Goal: Task Accomplishment & Management: Manage account settings

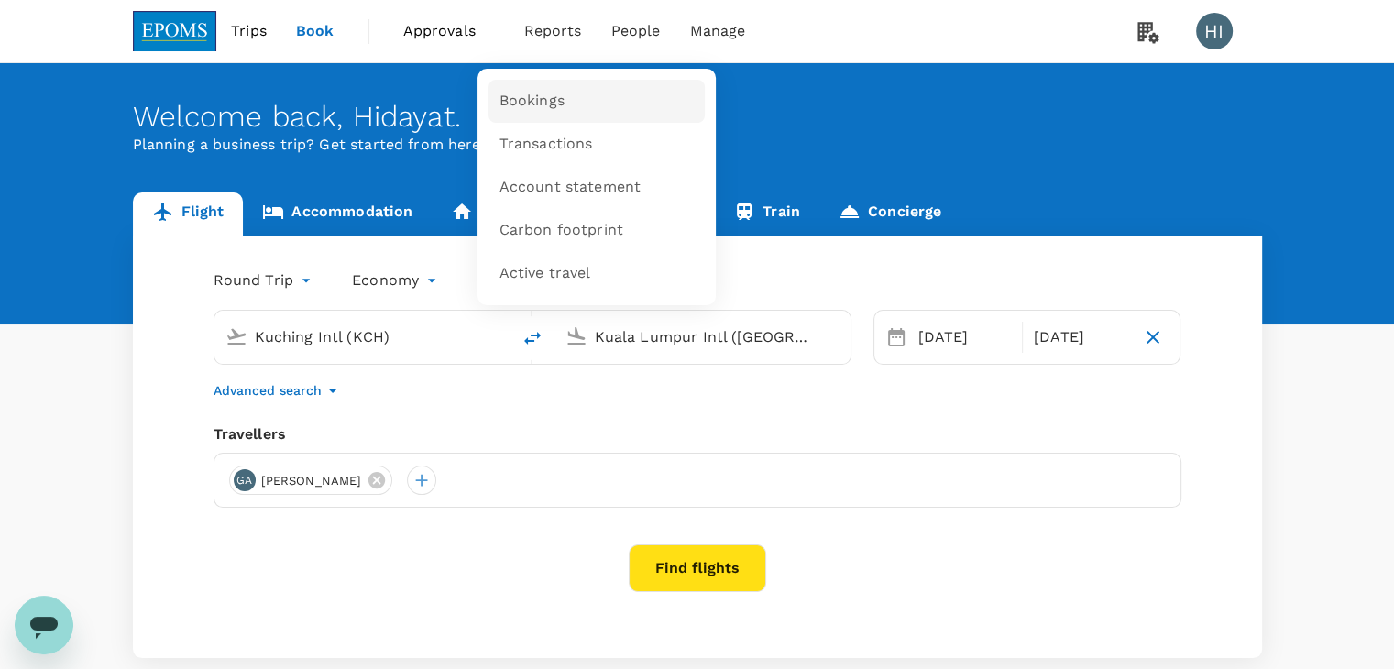
drag, startPoint x: 0, startPoint y: 0, endPoint x: 546, endPoint y: 97, distance: 554.7
click at [546, 97] on span "Bookings" at bounding box center [531, 101] width 65 height 21
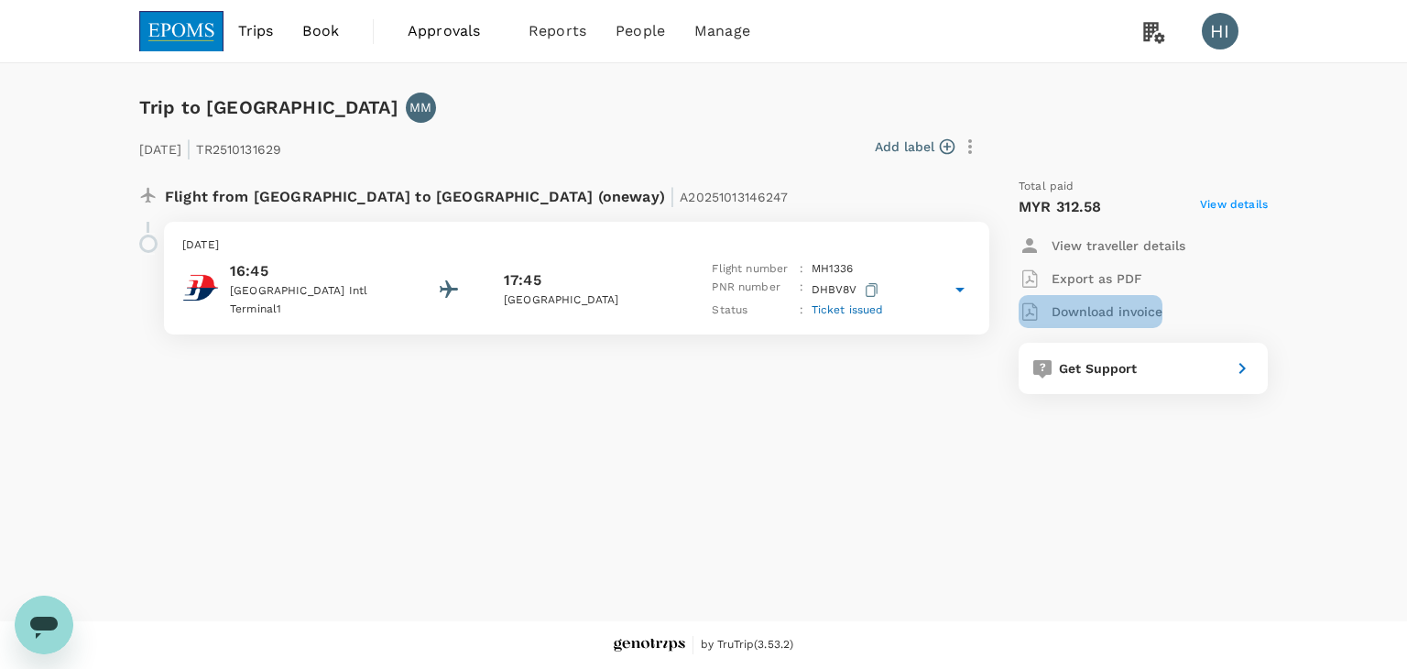
click at [1129, 312] on p "Download invoice" at bounding box center [1107, 311] width 111 height 18
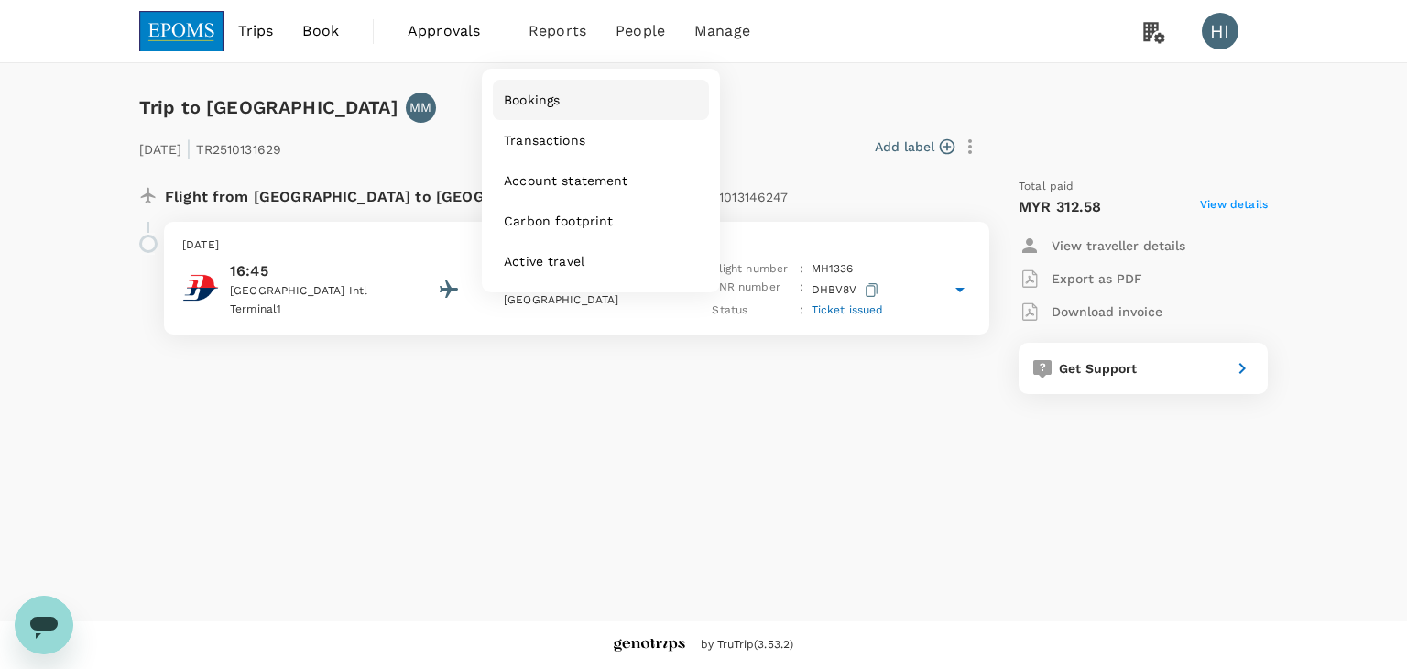
click at [550, 104] on span "Bookings" at bounding box center [532, 100] width 56 height 18
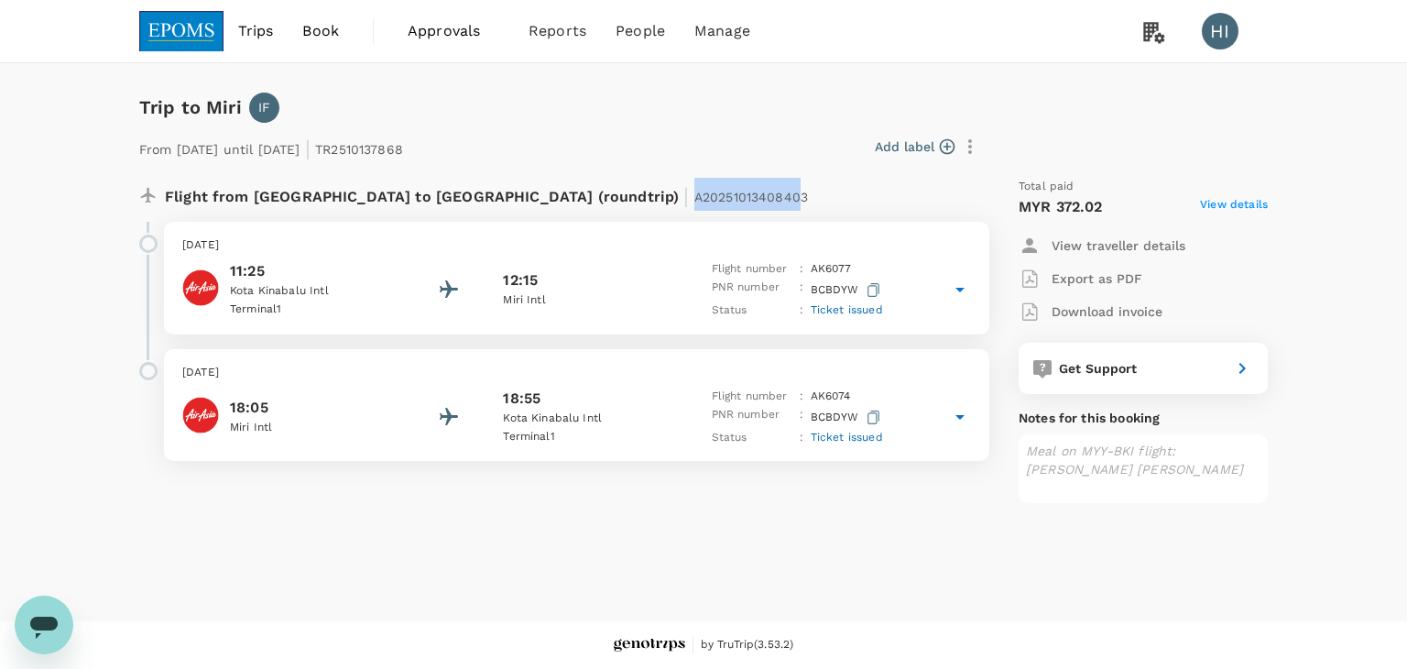
drag, startPoint x: 609, startPoint y: 199, endPoint x: 504, endPoint y: 203, distance: 105.5
click at [695, 203] on span "A20251013408403" at bounding box center [752, 197] width 114 height 15
click at [627, 195] on div "Flight from Malaysia to Malaysia (roundtrip) | A20251013408403" at bounding box center [516, 194] width 703 height 33
drag, startPoint x: 501, startPoint y: 195, endPoint x: 612, endPoint y: 203, distance: 111.1
click at [695, 203] on span "A20251013408403" at bounding box center [752, 197] width 114 height 15
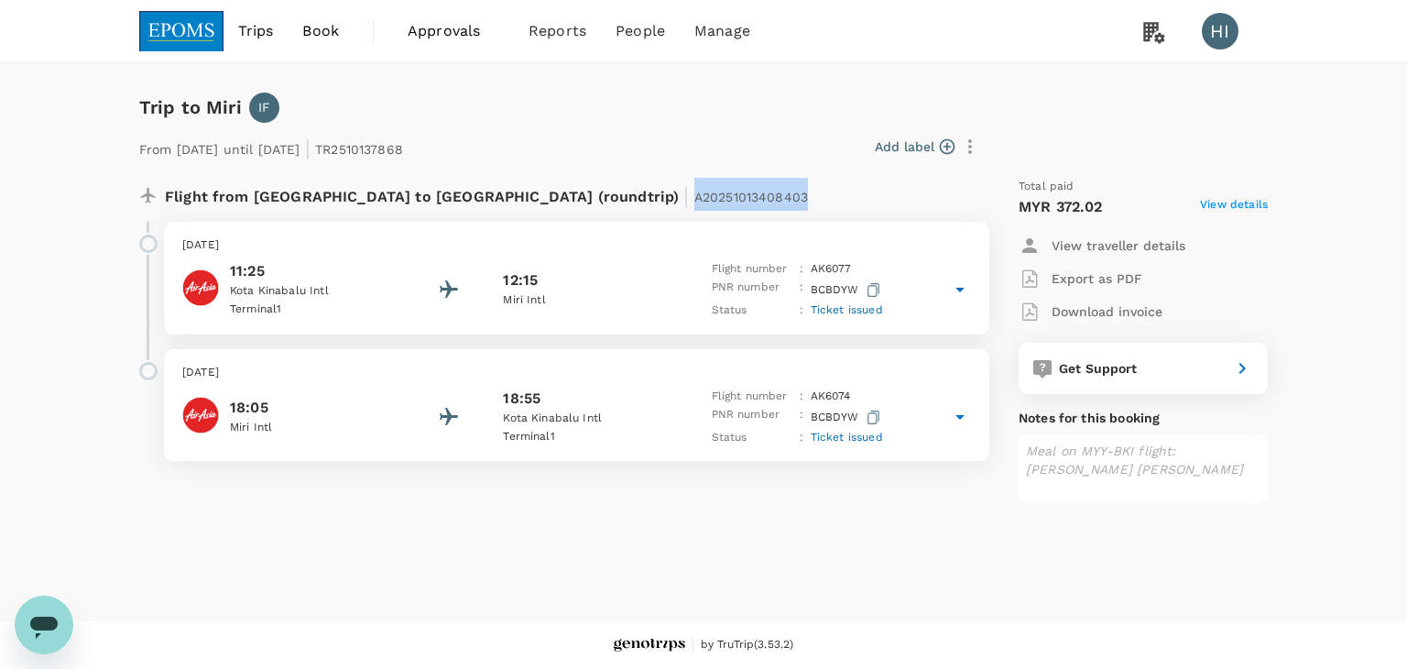
copy span "A20251013408403"
click at [1119, 303] on p "Download invoice" at bounding box center [1107, 311] width 111 height 18
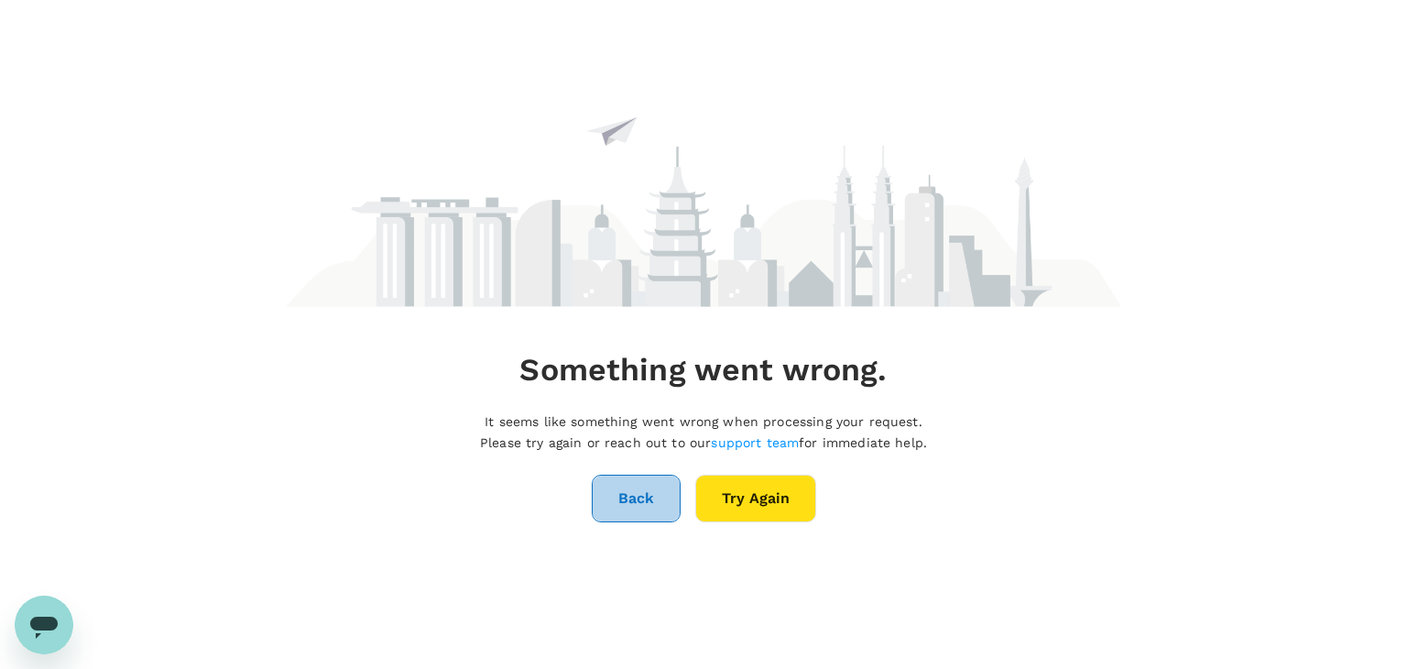
click at [622, 511] on button "Back" at bounding box center [636, 499] width 89 height 48
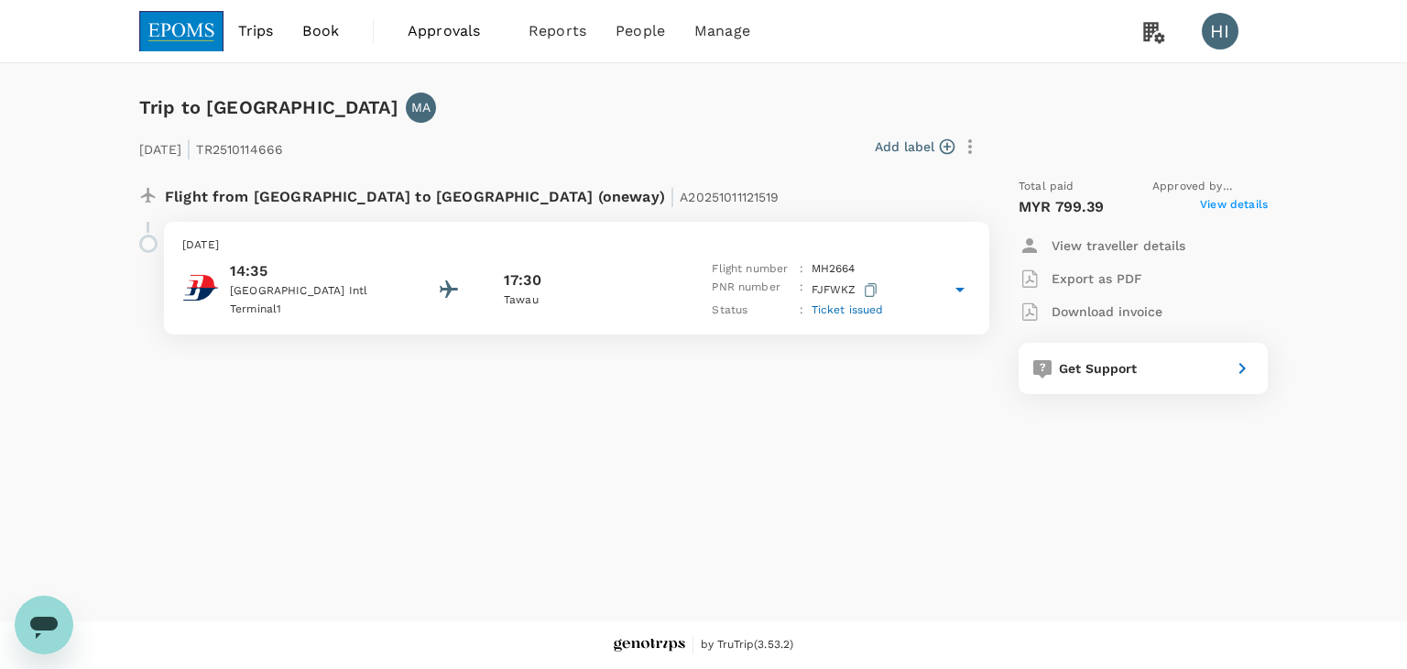
click at [1235, 201] on span "View details" at bounding box center [1234, 207] width 68 height 22
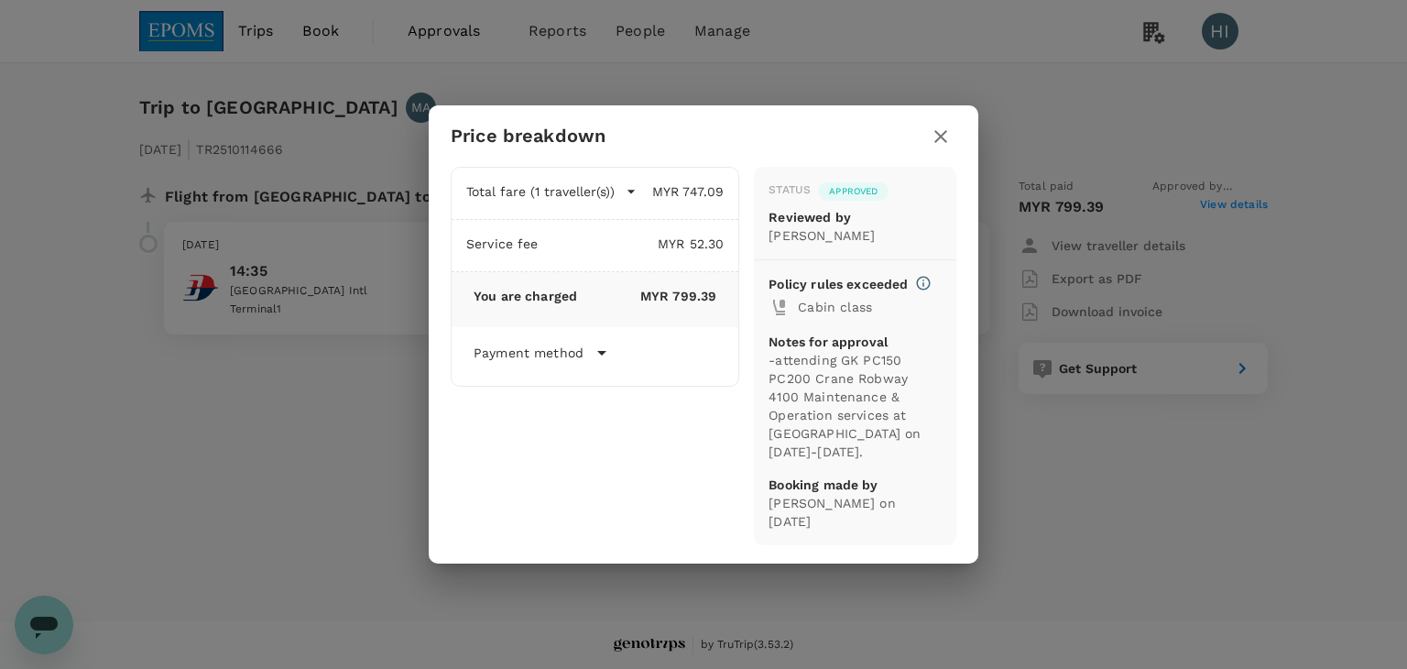
click at [942, 143] on icon "button" at bounding box center [941, 136] width 13 height 13
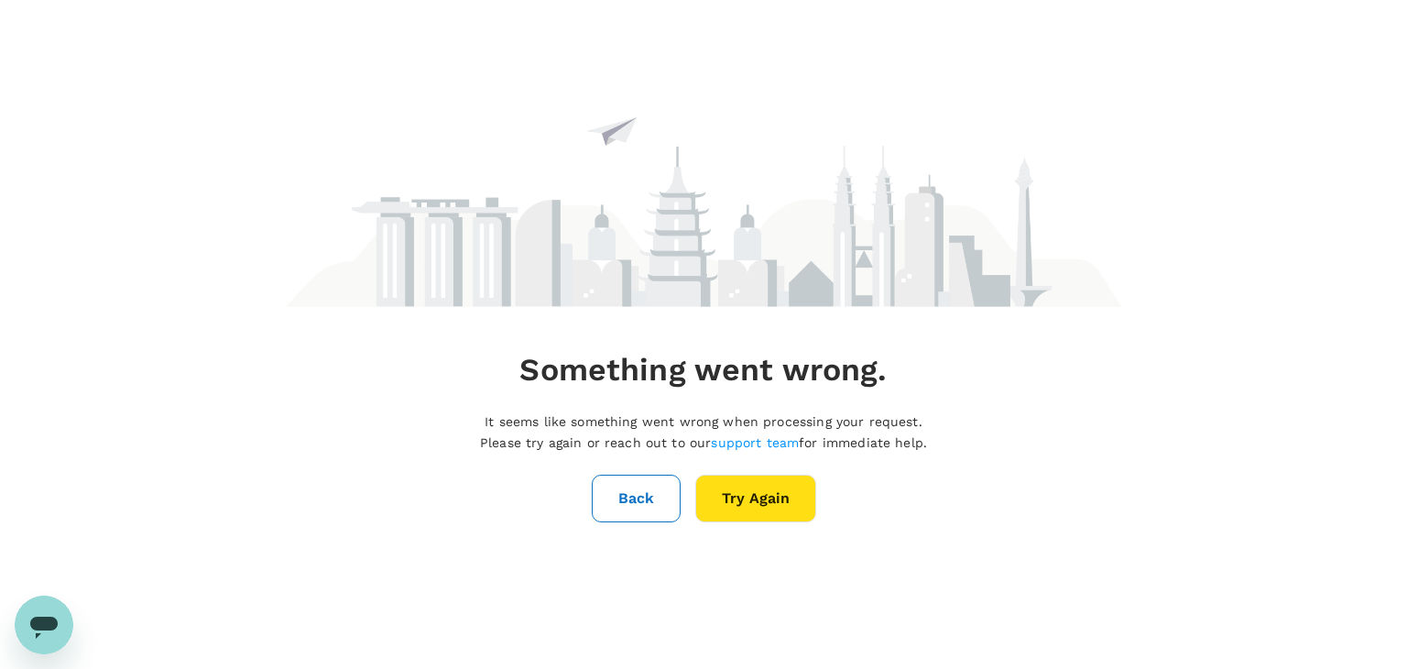
click at [618, 480] on button "Back" at bounding box center [636, 499] width 89 height 48
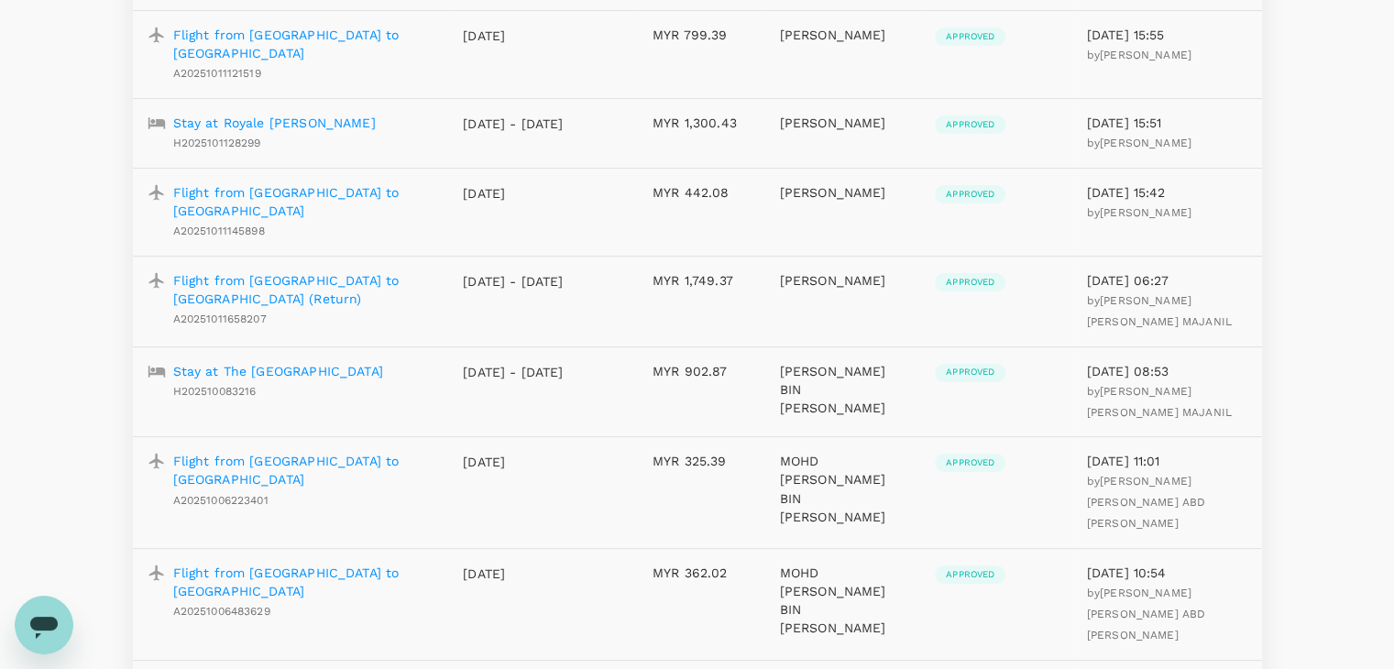
scroll to position [367, 0]
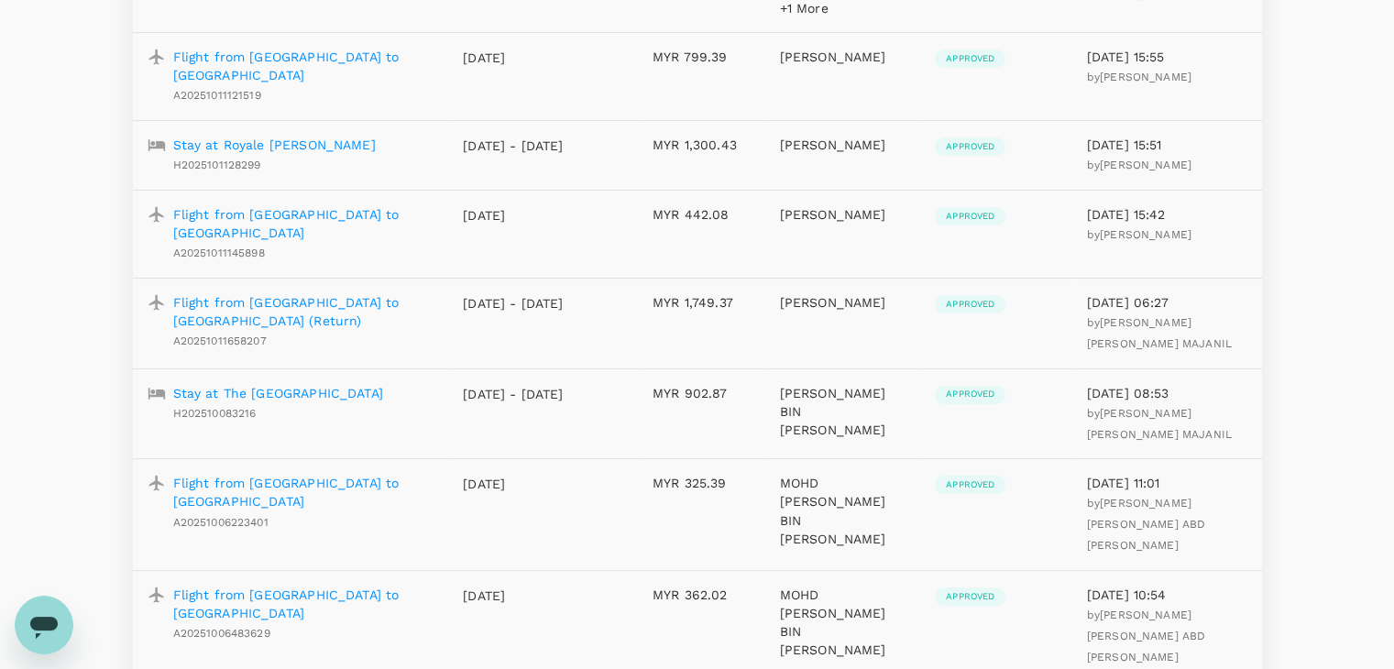
click at [359, 205] on p "Flight from [GEOGRAPHIC_DATA] to [GEOGRAPHIC_DATA]" at bounding box center [303, 223] width 261 height 37
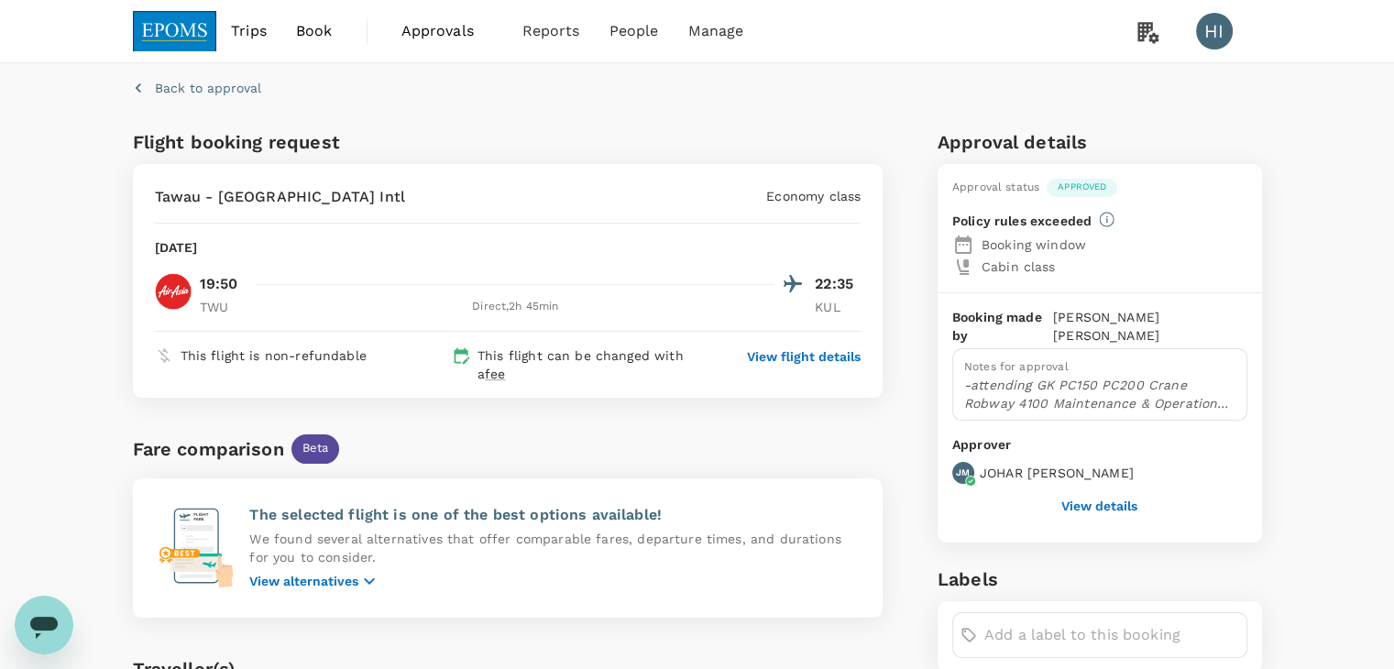
click at [1105, 498] on button "View details" at bounding box center [1099, 505] width 76 height 15
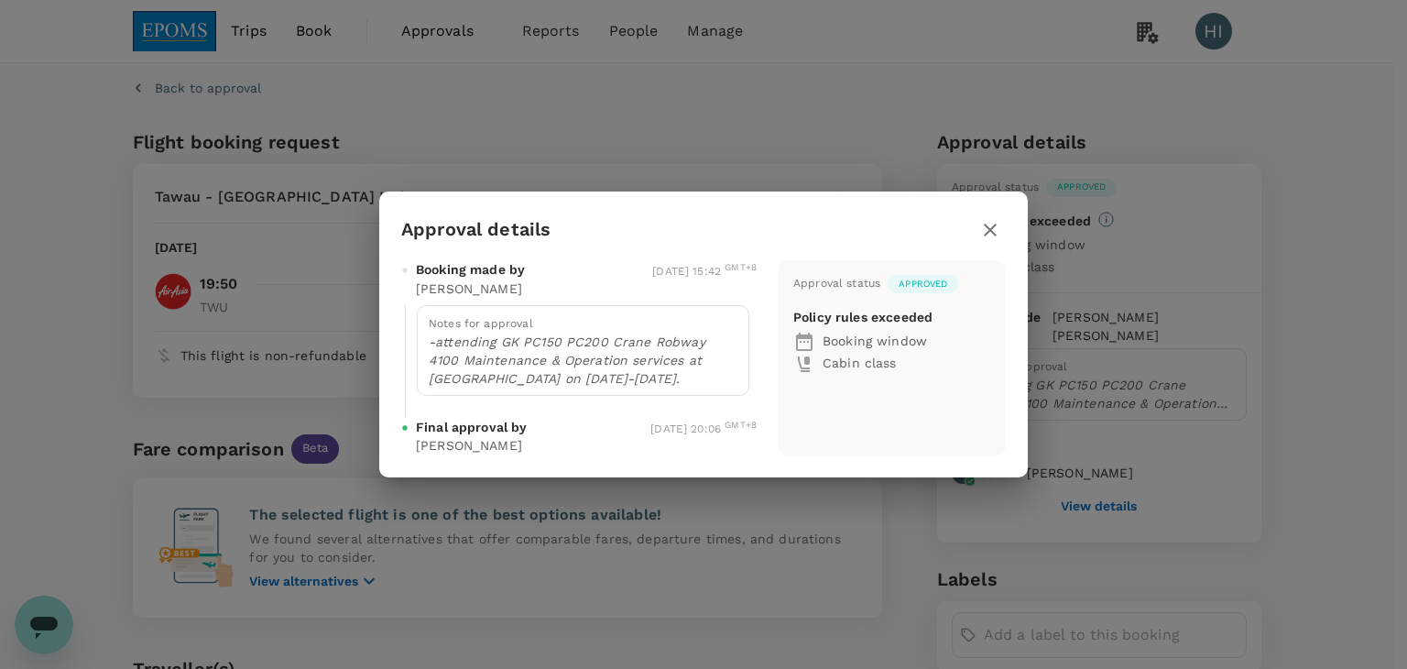
click at [989, 224] on icon "button" at bounding box center [991, 230] width 22 height 22
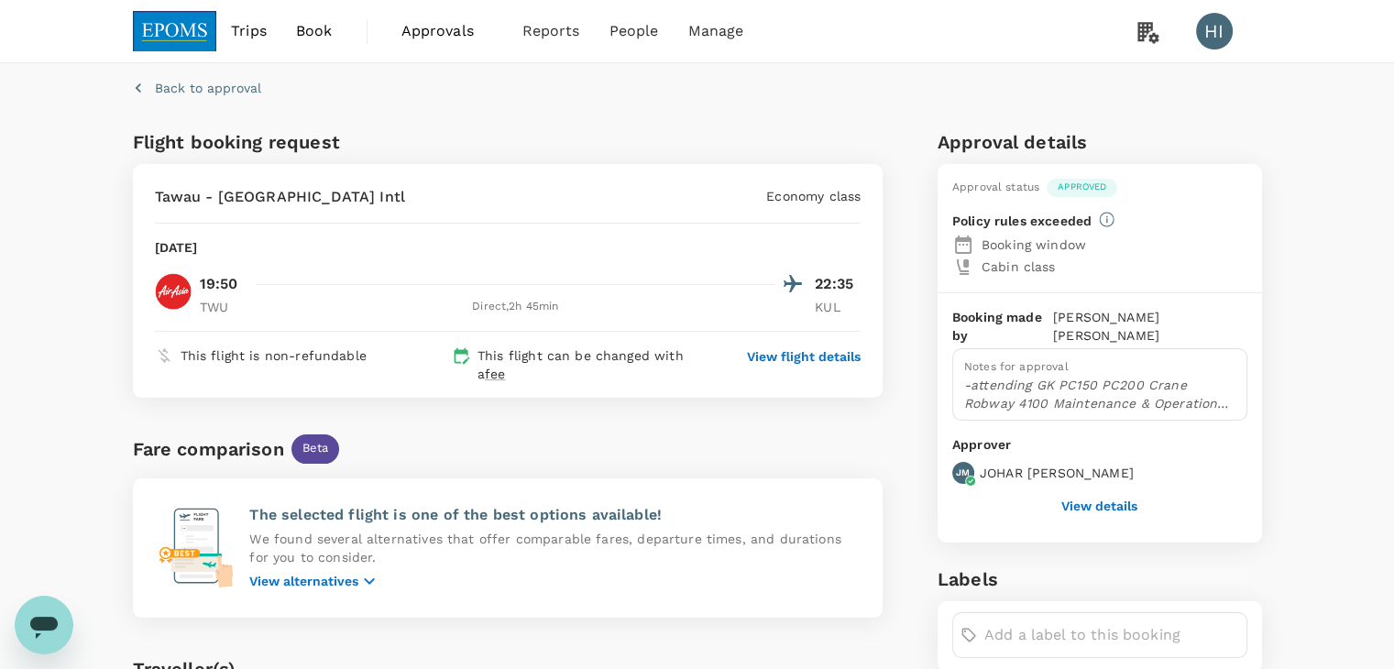
click at [1084, 498] on button "View details" at bounding box center [1099, 505] width 76 height 15
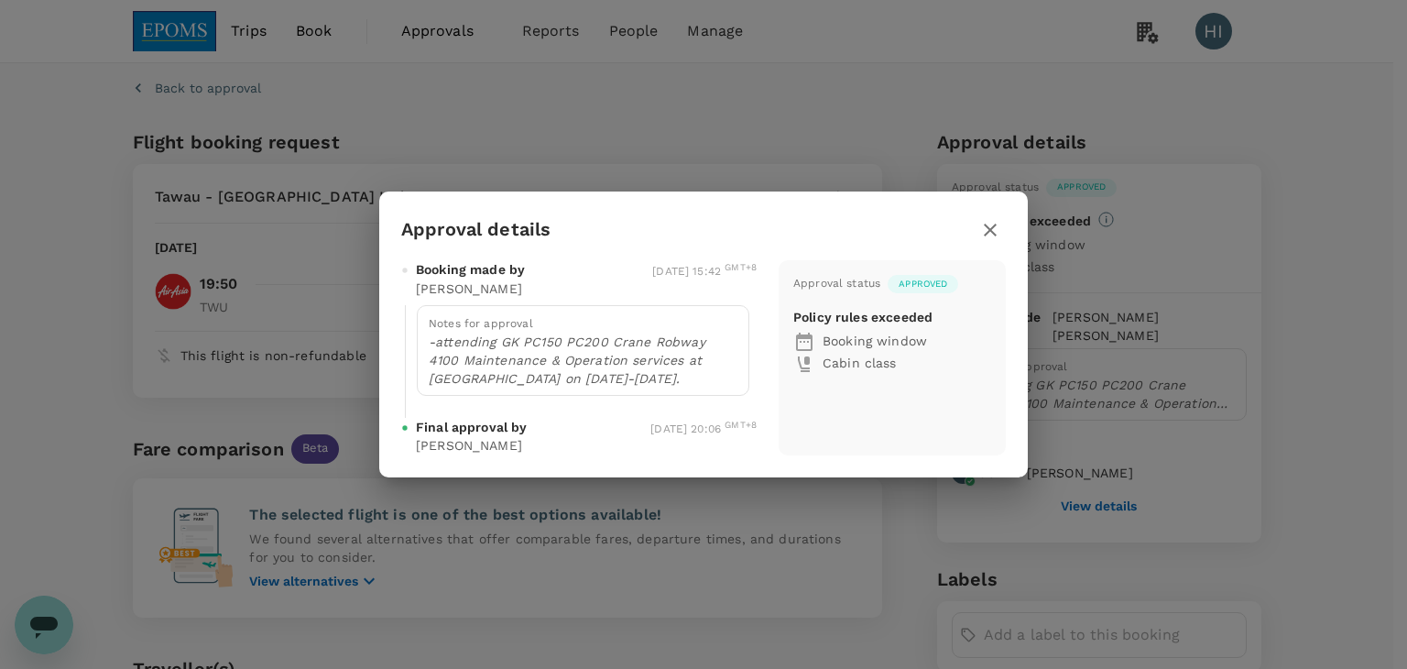
click at [498, 337] on p "-attending GK PC150 PC200 Crane Robway 4100 Maintenance & Operation services at…" at bounding box center [583, 360] width 309 height 55
click at [990, 233] on icon "button" at bounding box center [991, 230] width 22 height 22
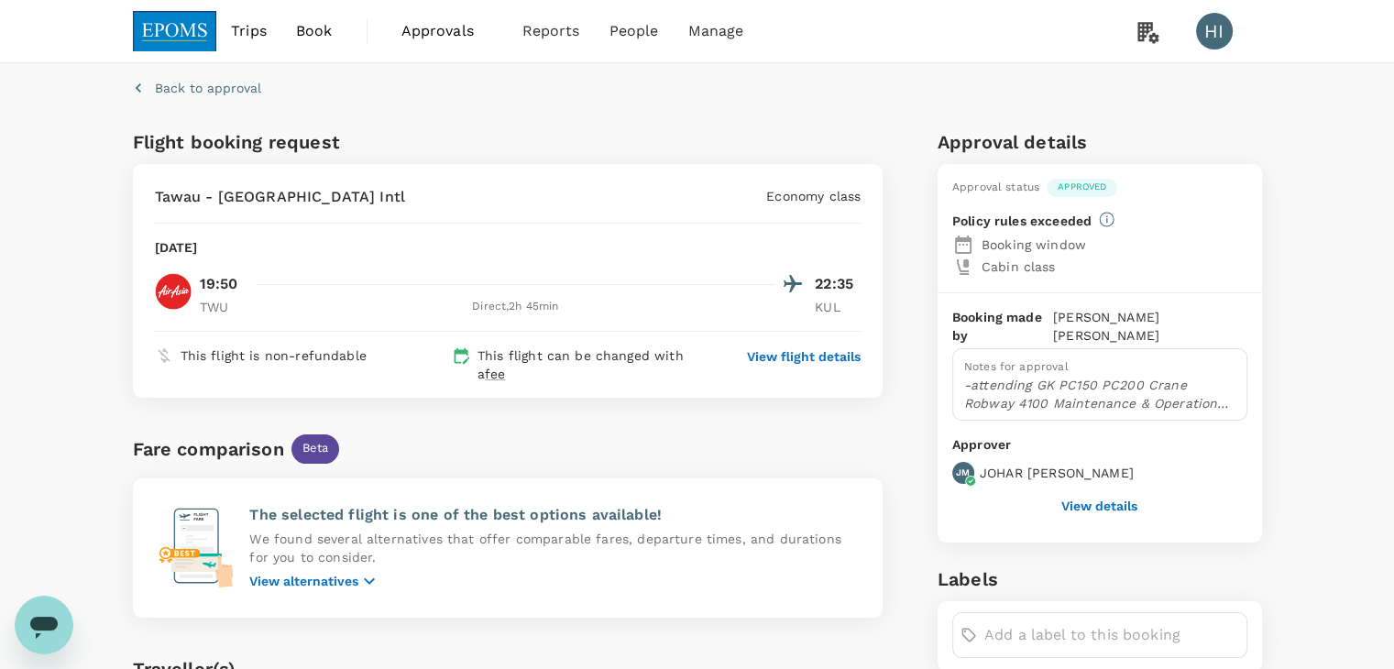
click at [139, 86] on icon "button" at bounding box center [138, 88] width 18 height 18
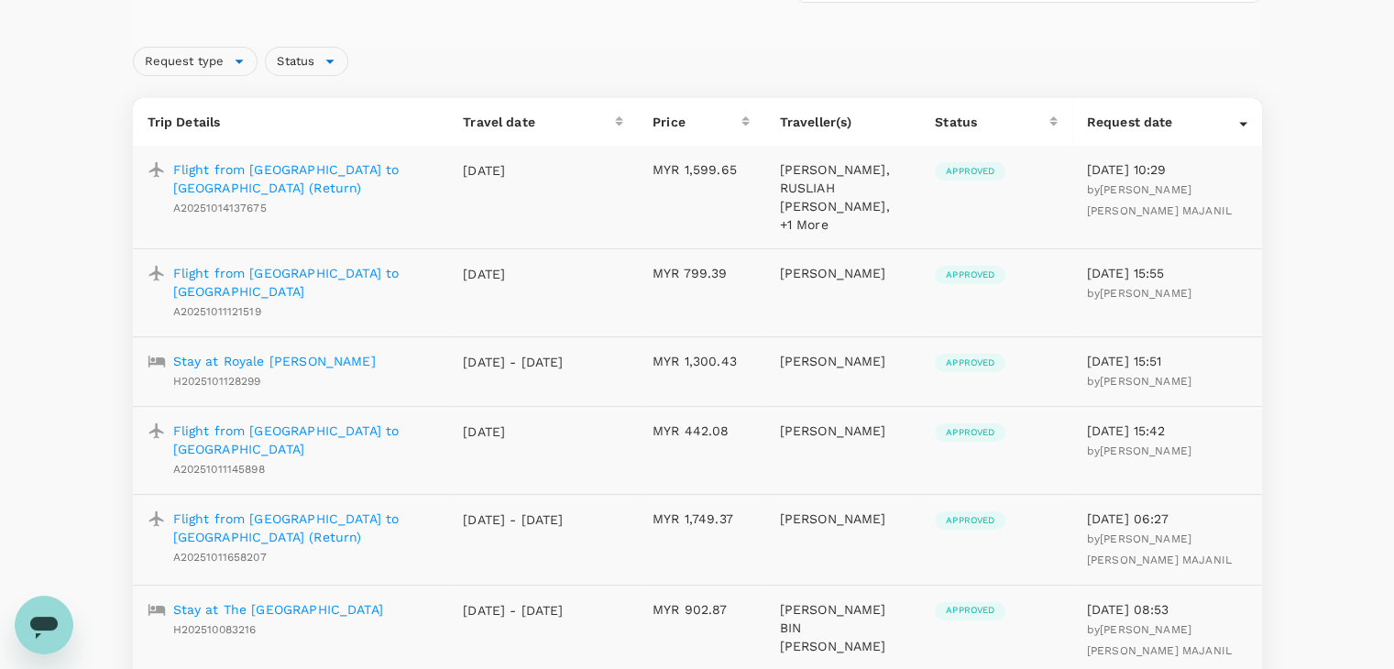
scroll to position [183, 0]
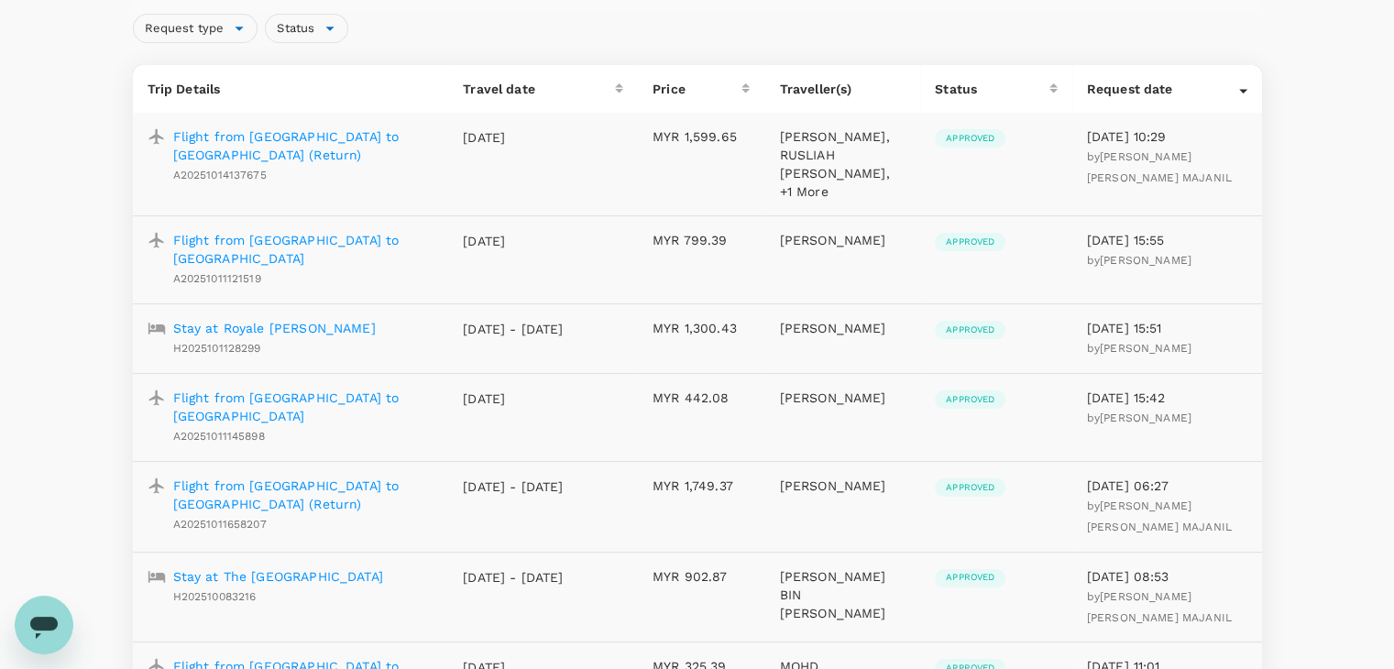
click at [279, 319] on p "Stay at Royale [PERSON_NAME]" at bounding box center [274, 328] width 203 height 18
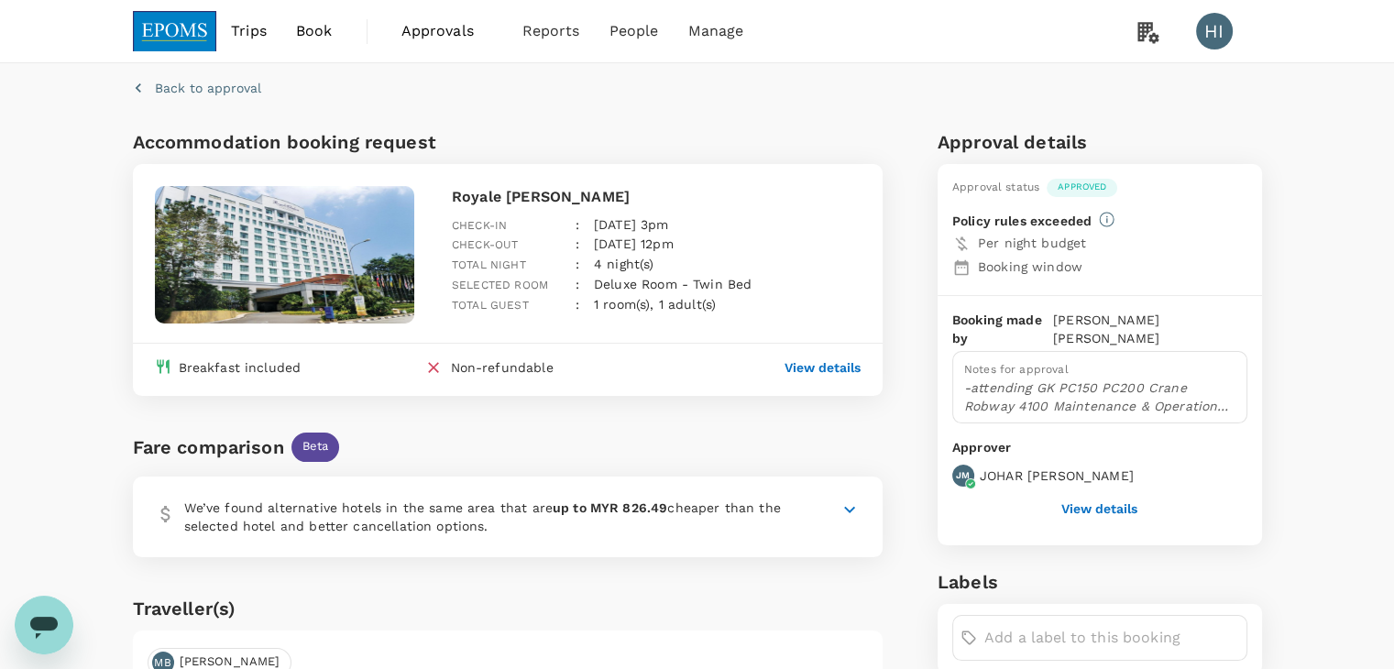
click at [171, 38] on img at bounding box center [175, 31] width 84 height 40
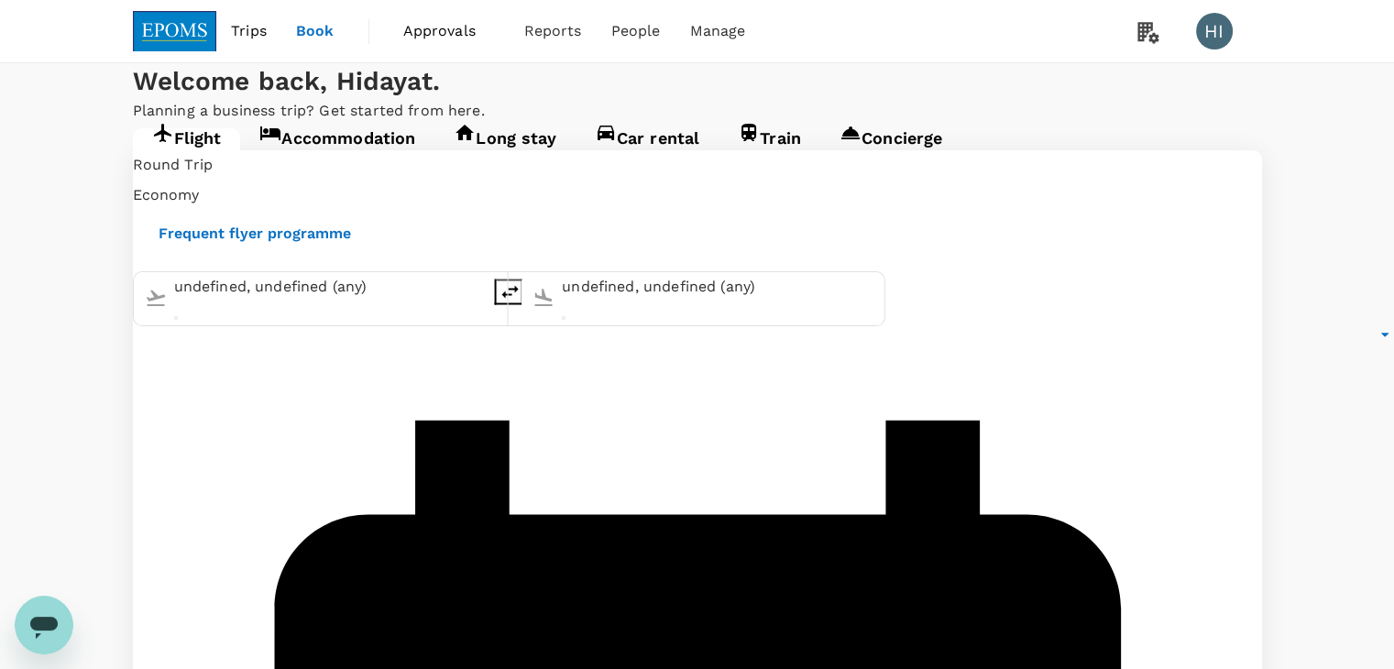
type input "Kuching Intl (KCH)"
type input "Kuala Lumpur Intl (KUL)"
type input "Kuching Intl (KCH)"
type input "Kuala Lumpur Intl (KUL)"
type input "Kuching Intl (KCH)"
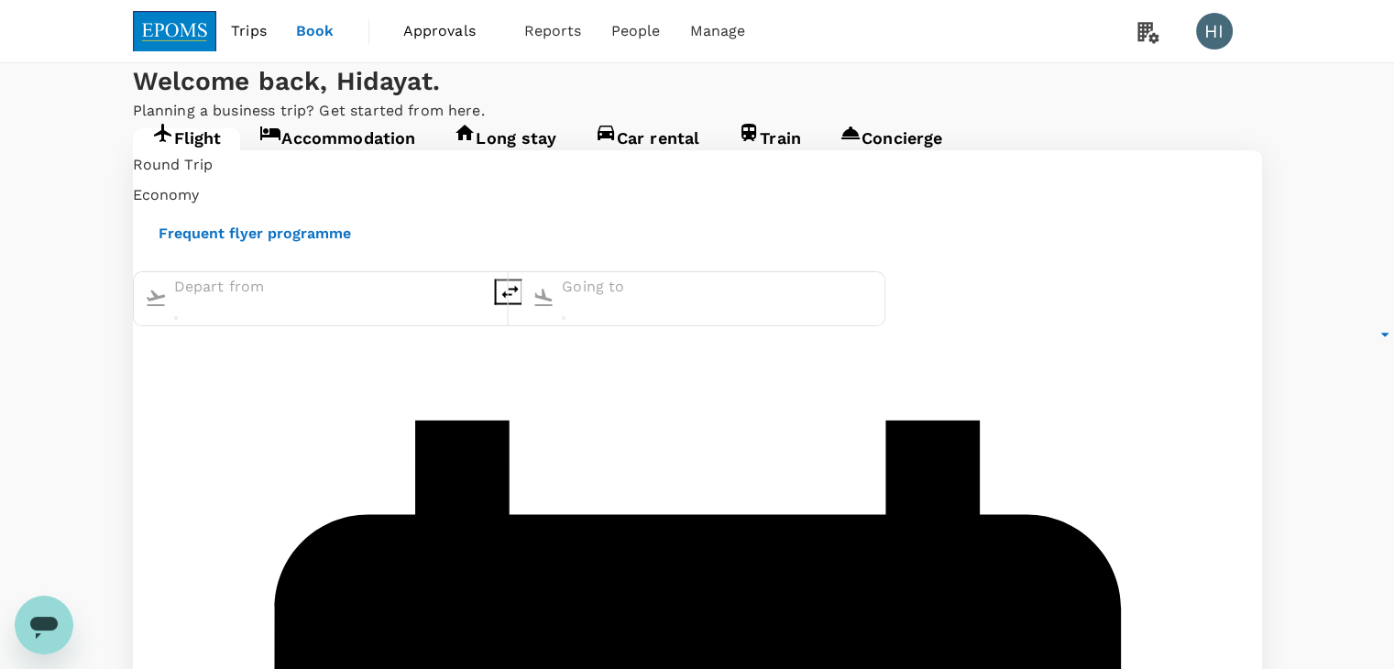
type input "Kuala Lumpur Intl (KUL)"
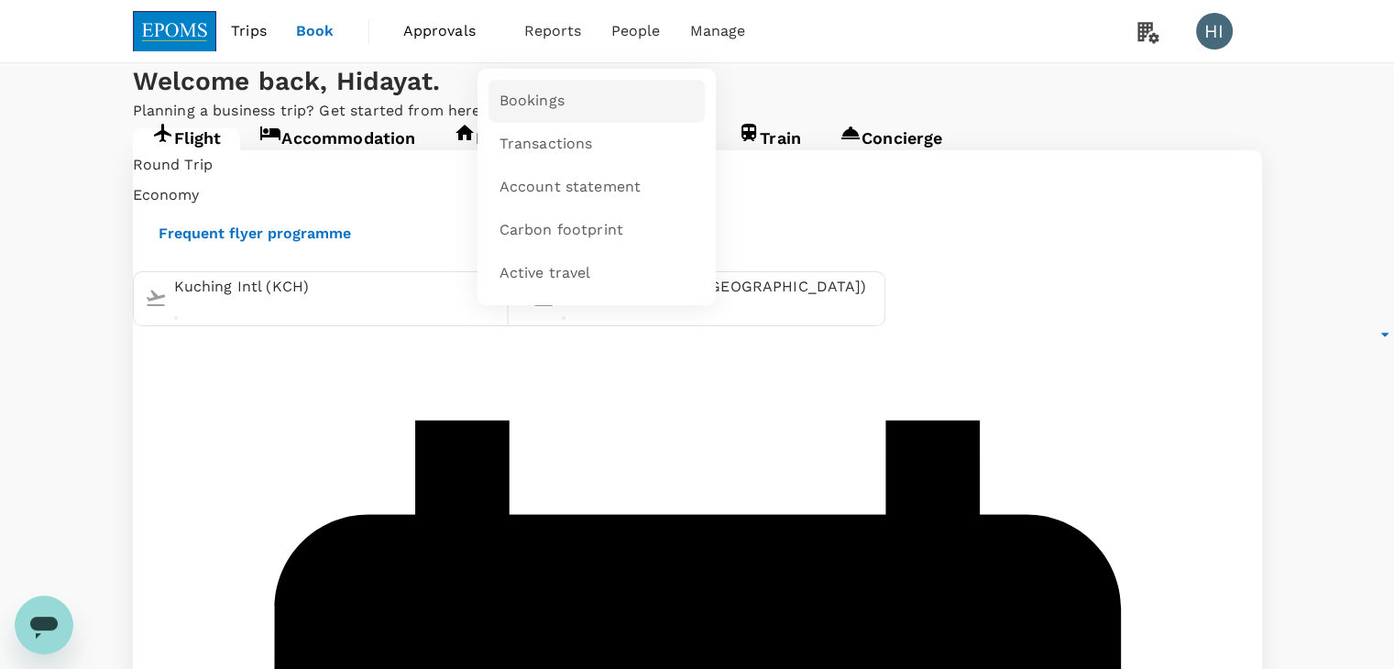
click at [517, 107] on span "Bookings" at bounding box center [531, 101] width 65 height 21
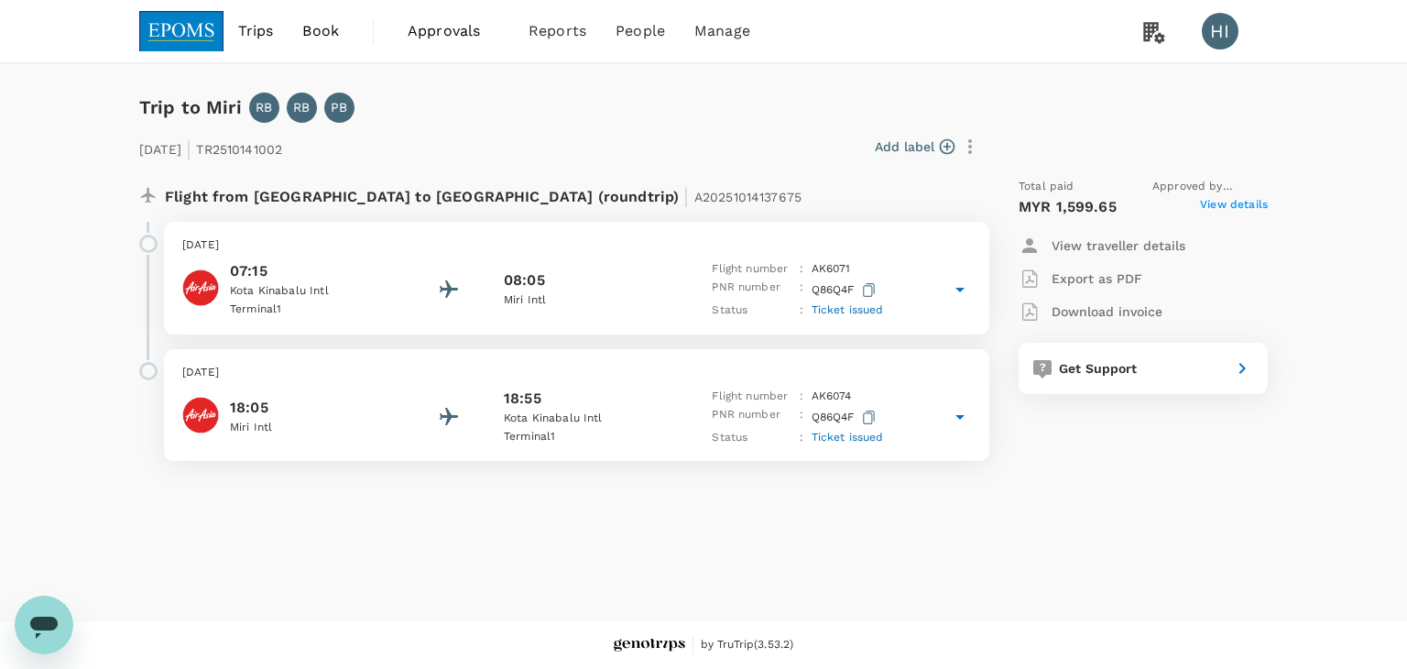
click at [1228, 206] on span "View details" at bounding box center [1234, 207] width 68 height 22
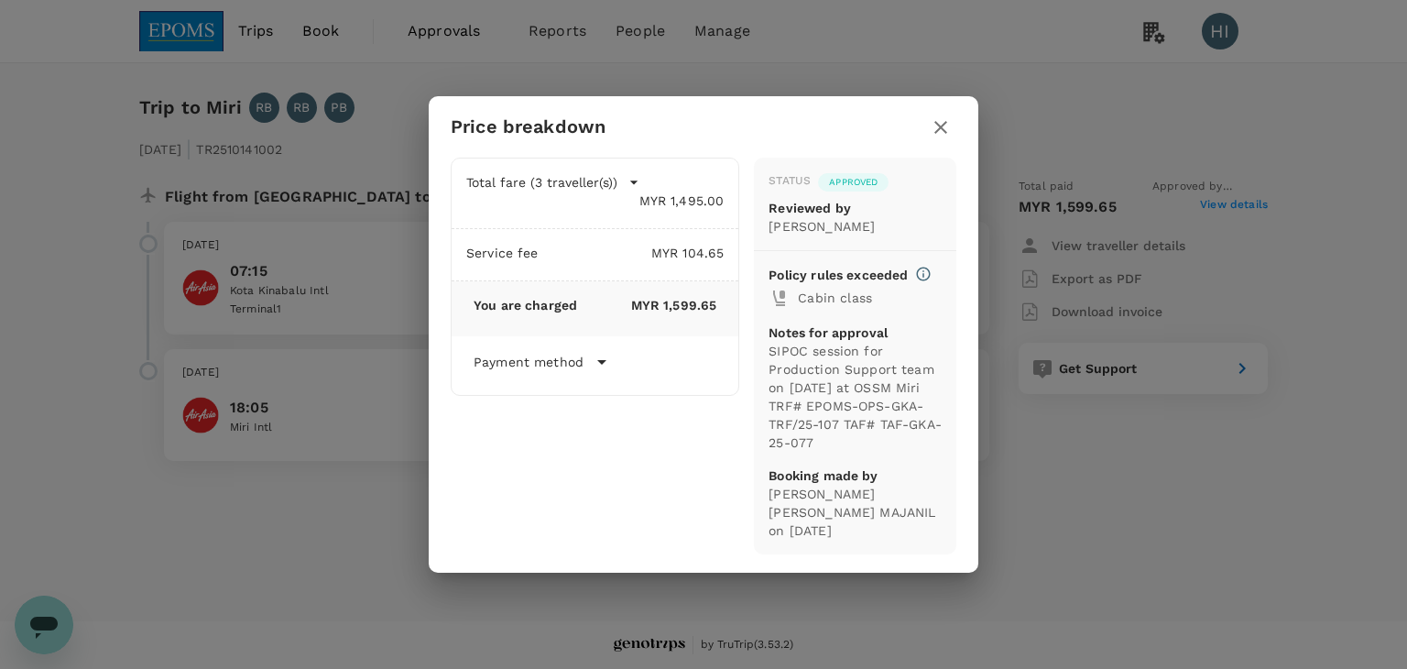
drag, startPoint x: 797, startPoint y: 416, endPoint x: 860, endPoint y: 453, distance: 73.1
click at [860, 452] on p "SIPOC session for Production Support team on 21/10/2025 at OSSM Miri TRF# EPOMS…" at bounding box center [855, 397] width 173 height 110
copy p "TRF# EPOMS-OPS-GKA-TRF/25-107 TAF# TAF-GKA-25-077"
click at [938, 137] on icon "button" at bounding box center [941, 127] width 22 height 22
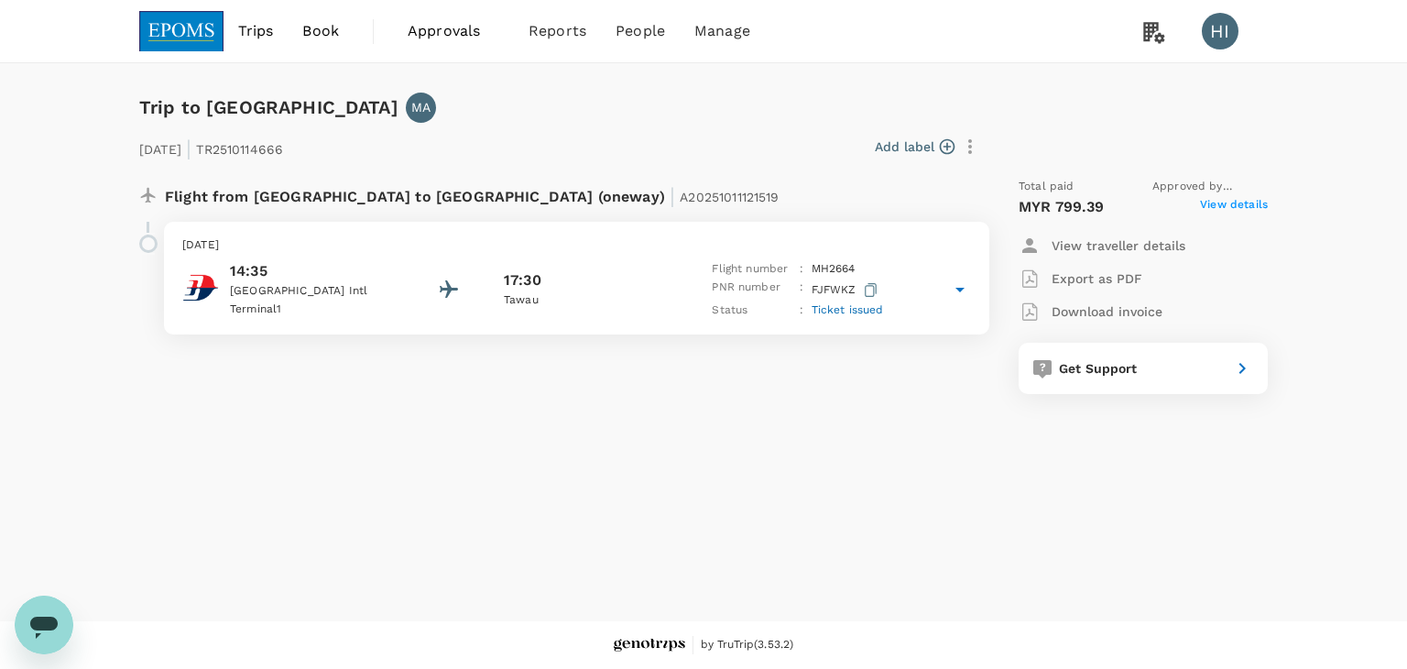
click at [1241, 203] on span "View details" at bounding box center [1234, 207] width 68 height 22
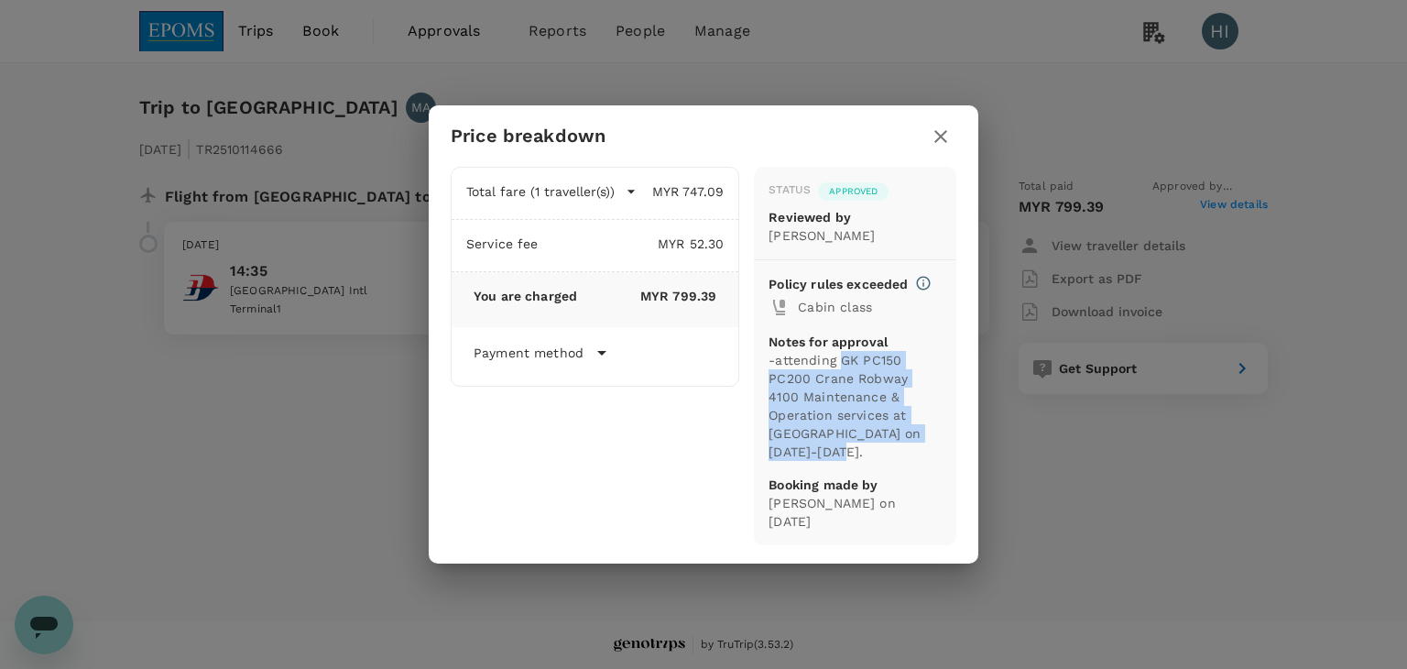
drag, startPoint x: 839, startPoint y: 368, endPoint x: 947, endPoint y: 444, distance: 131.4
click at [947, 444] on div "Status Approved Reviewed by JOHAR MOHD YUSOF Policy rules exceeded Cabin class …" at bounding box center [855, 356] width 203 height 379
copy p "GK PC150 PC200 Crane Robway 4100 Maintenance & Operation services at [GEOGRAPHI…"
click at [935, 135] on icon "button" at bounding box center [941, 137] width 22 height 22
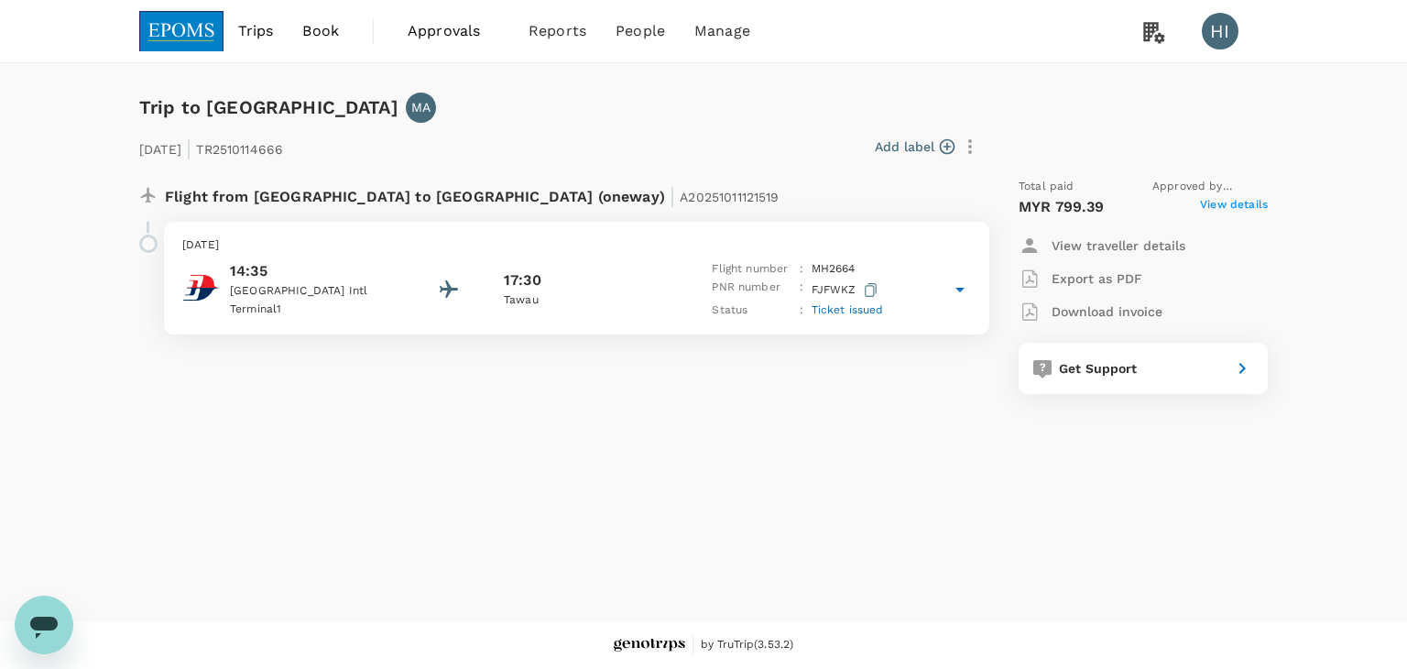
click at [456, 27] on span "Approvals" at bounding box center [454, 31] width 92 height 22
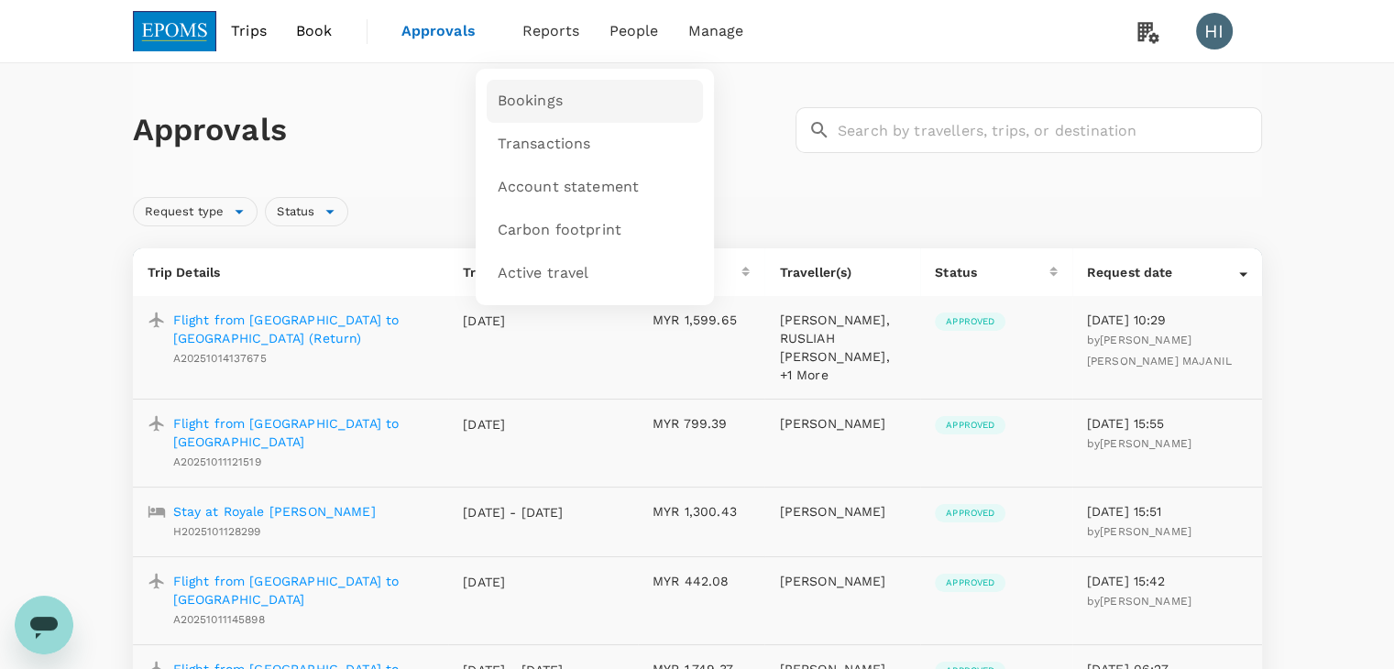
click at [531, 98] on span "Bookings" at bounding box center [530, 101] width 65 height 21
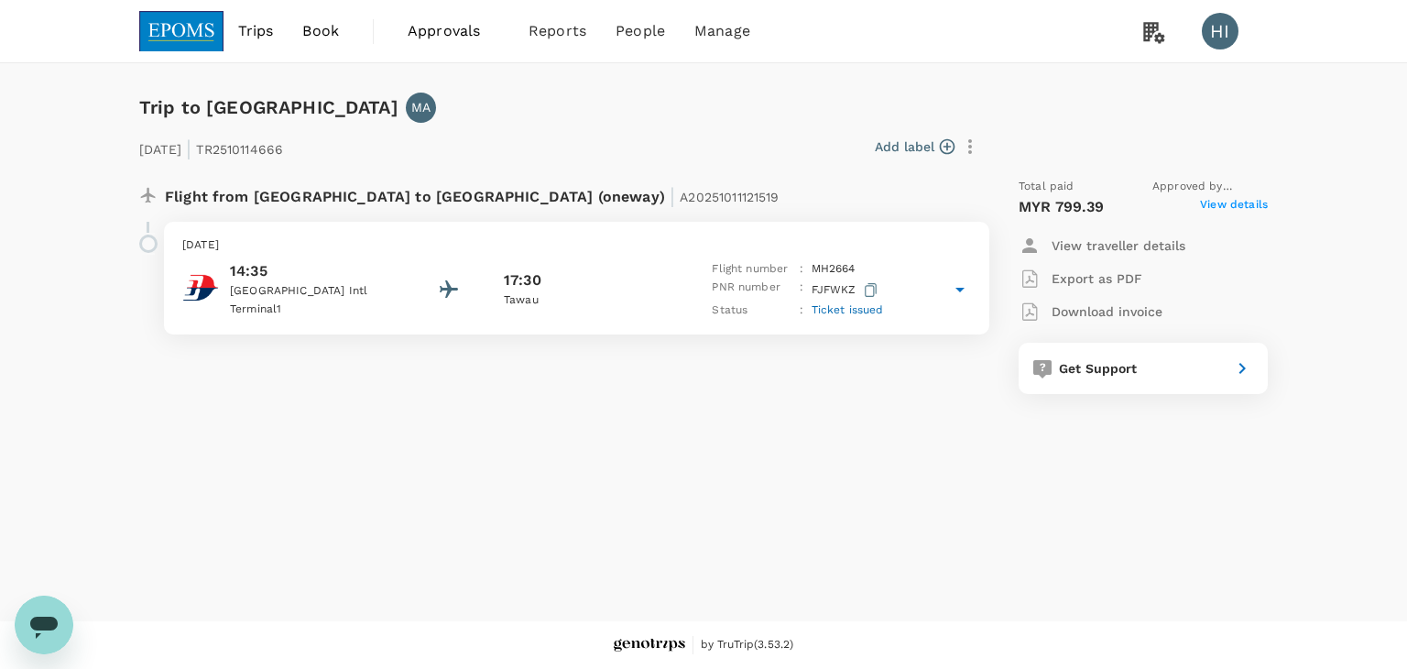
click at [1231, 203] on span "View details" at bounding box center [1234, 207] width 68 height 22
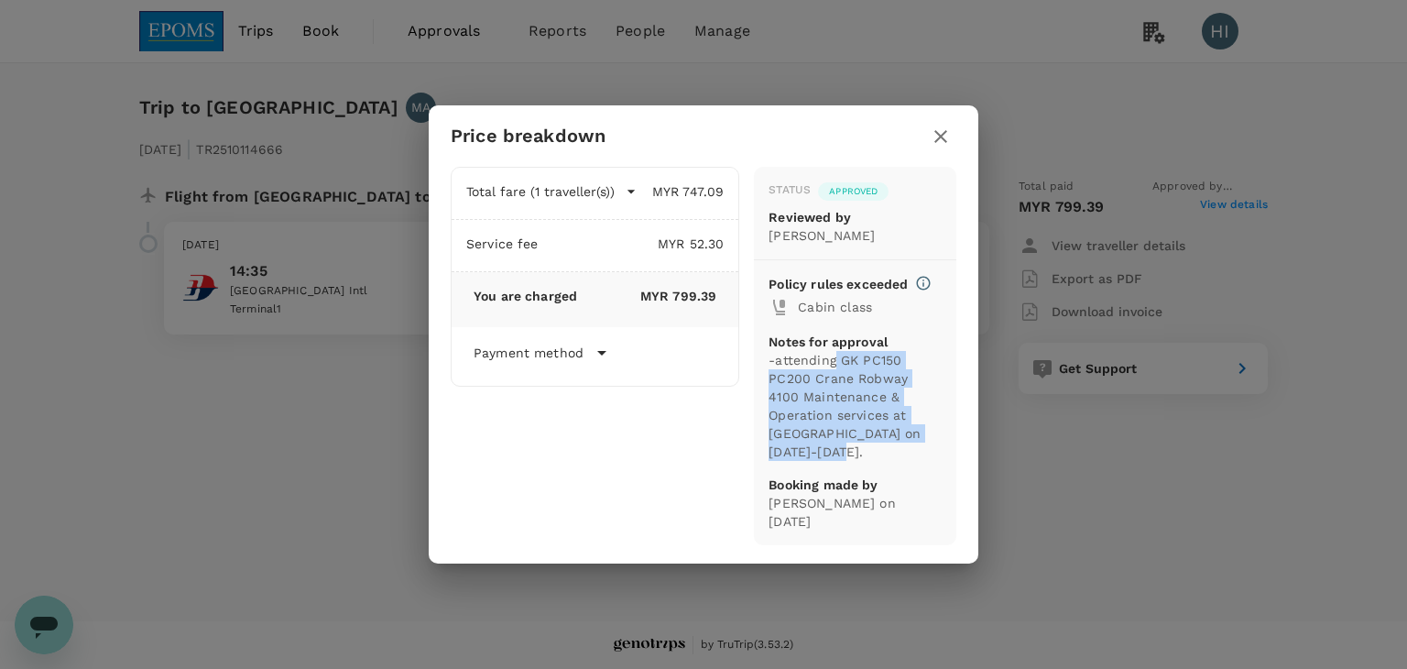
drag, startPoint x: 836, startPoint y: 367, endPoint x: 935, endPoint y: 443, distance: 124.3
click at [935, 443] on p "-attending GK PC150 PC200 Crane Robway 4100 Maintenance & Operation services at…" at bounding box center [855, 406] width 173 height 110
drag, startPoint x: 936, startPoint y: 138, endPoint x: 871, endPoint y: 129, distance: 64.8
click at [934, 137] on icon "button" at bounding box center [941, 137] width 22 height 22
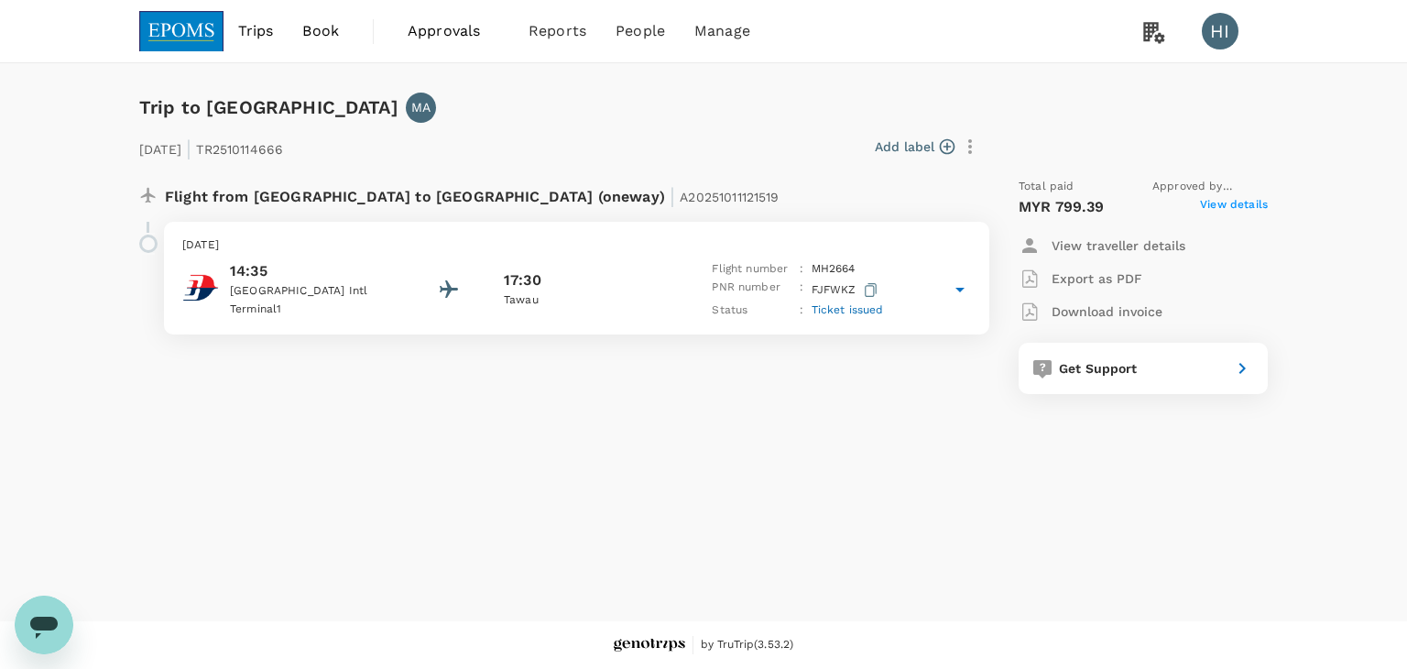
click at [436, 27] on span "Approvals" at bounding box center [454, 31] width 92 height 22
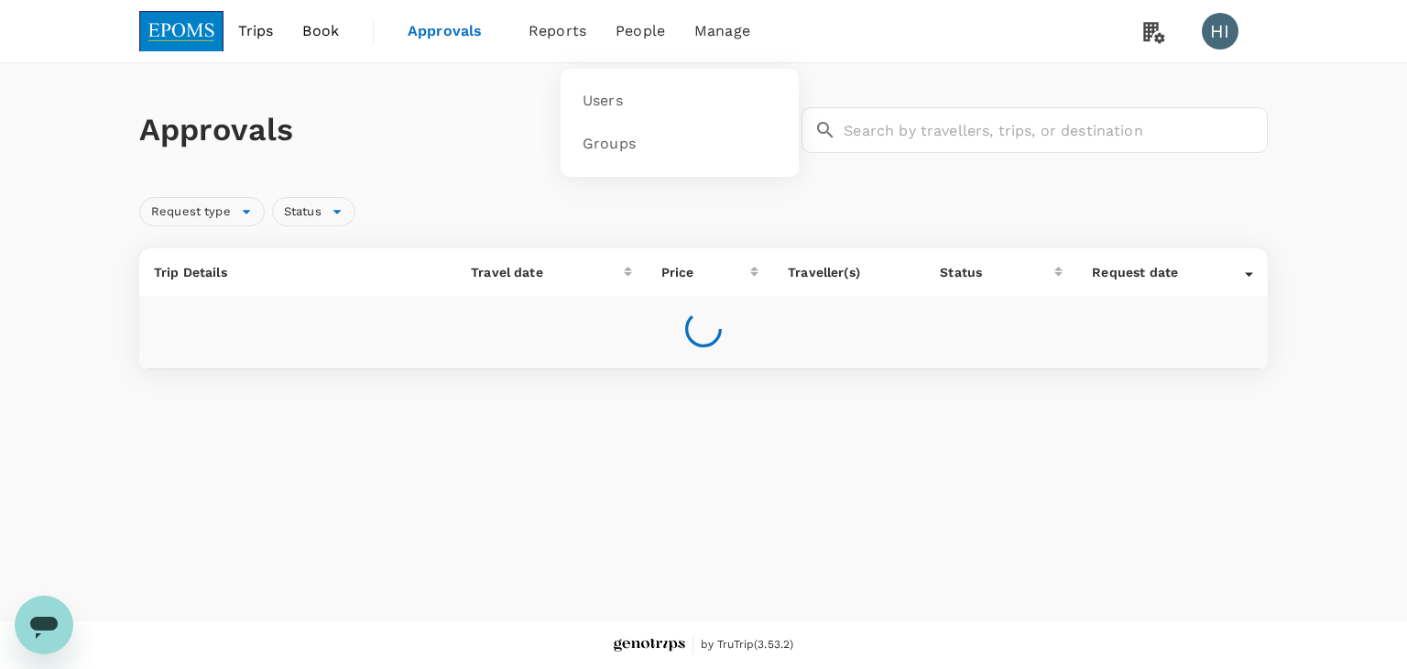
click at [645, 34] on span "People" at bounding box center [640, 31] width 49 height 22
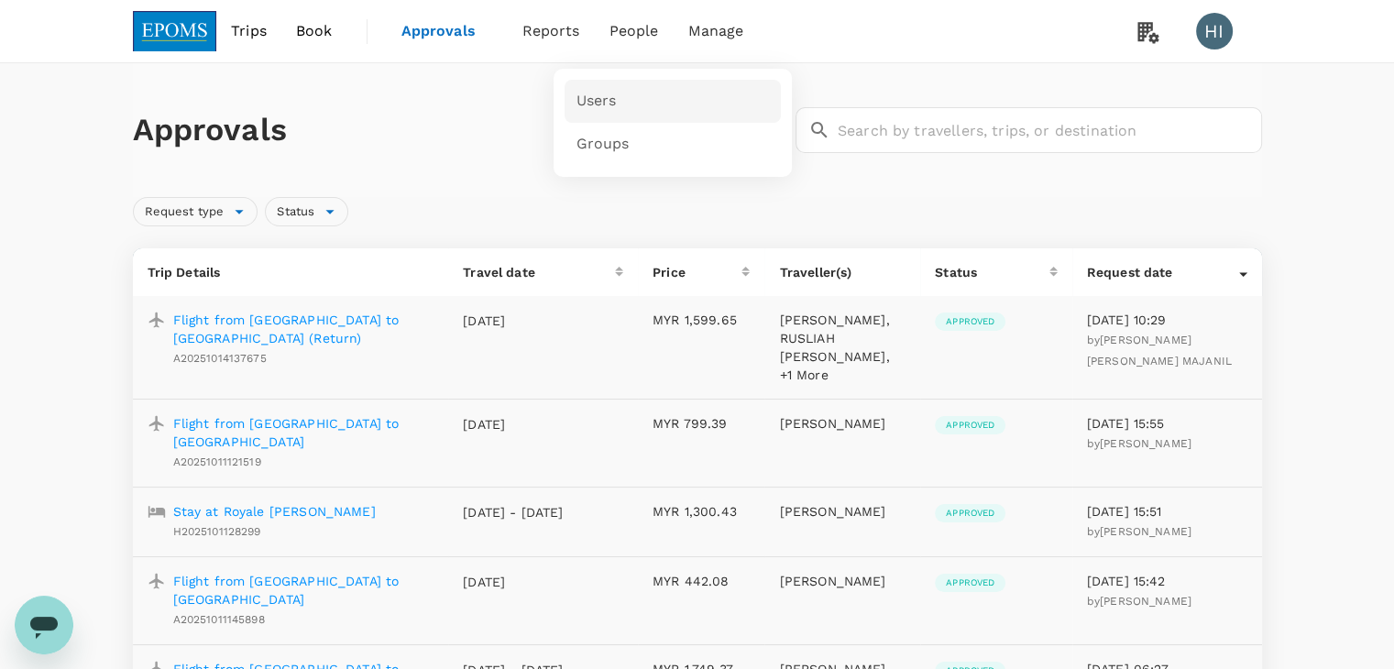
click at [627, 103] on link "Users" at bounding box center [672, 101] width 216 height 43
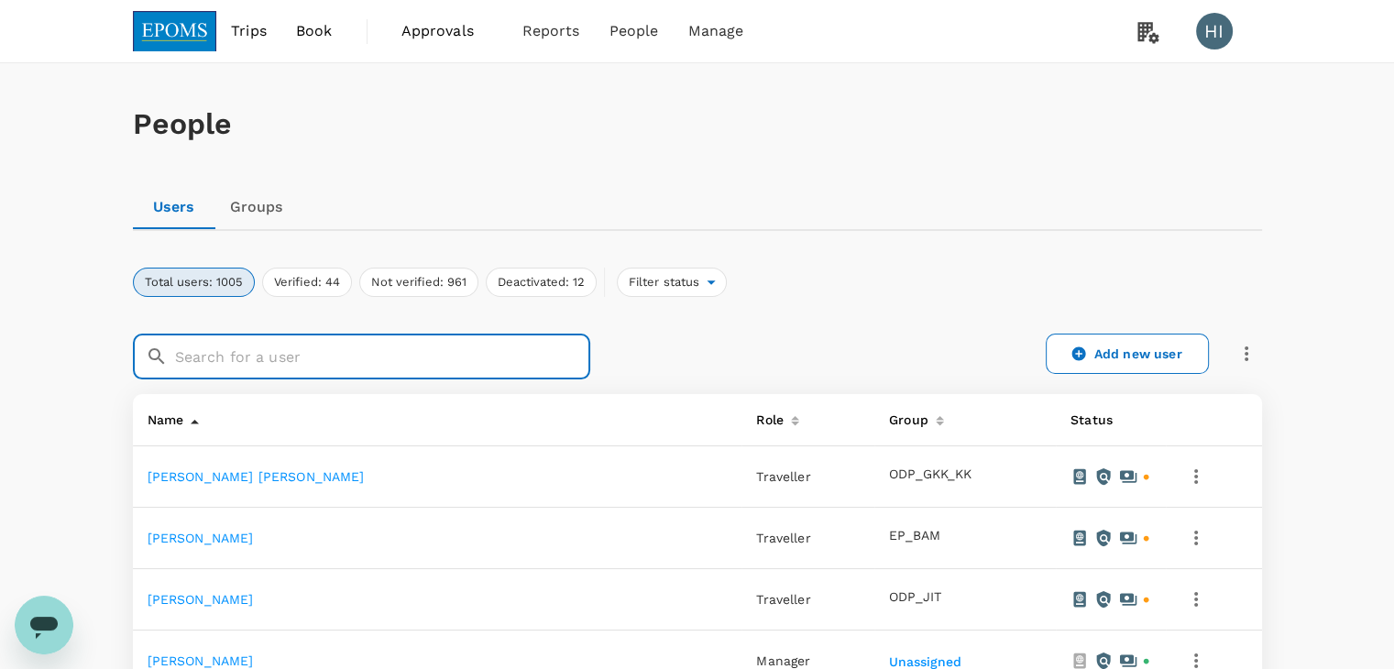
click at [482, 352] on input "text" at bounding box center [382, 357] width 415 height 46
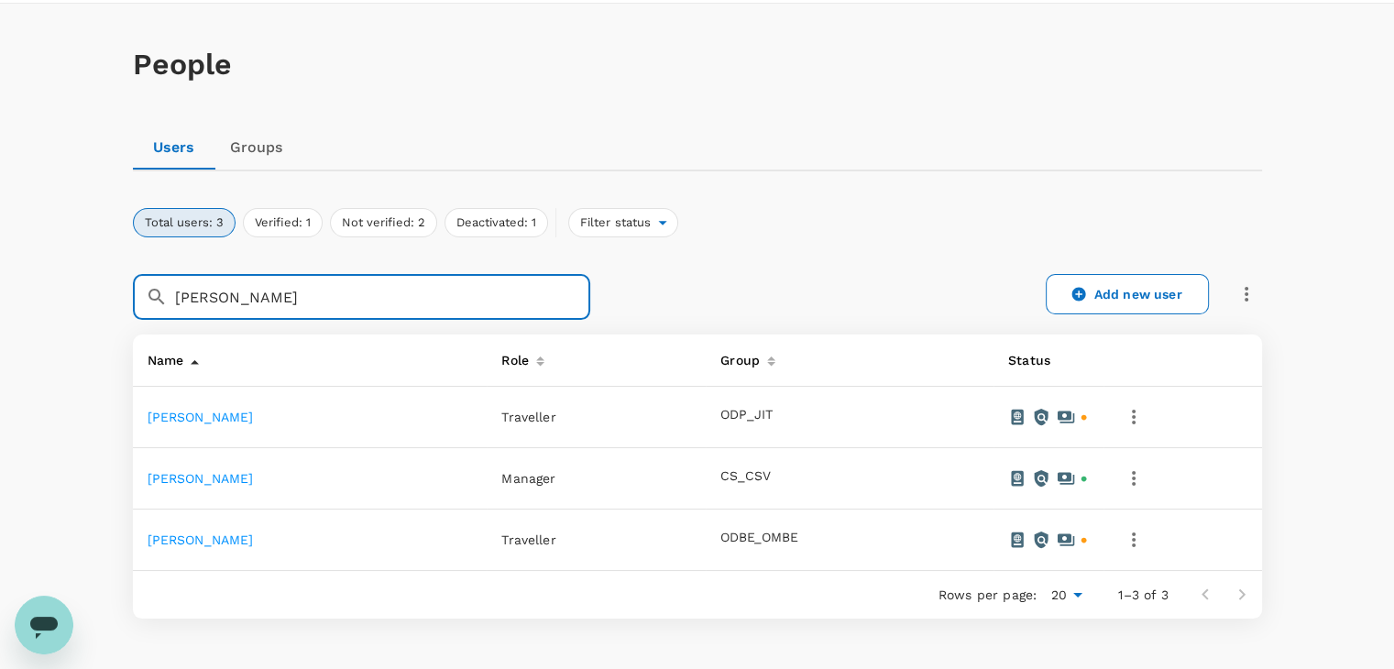
scroll to position [92, 0]
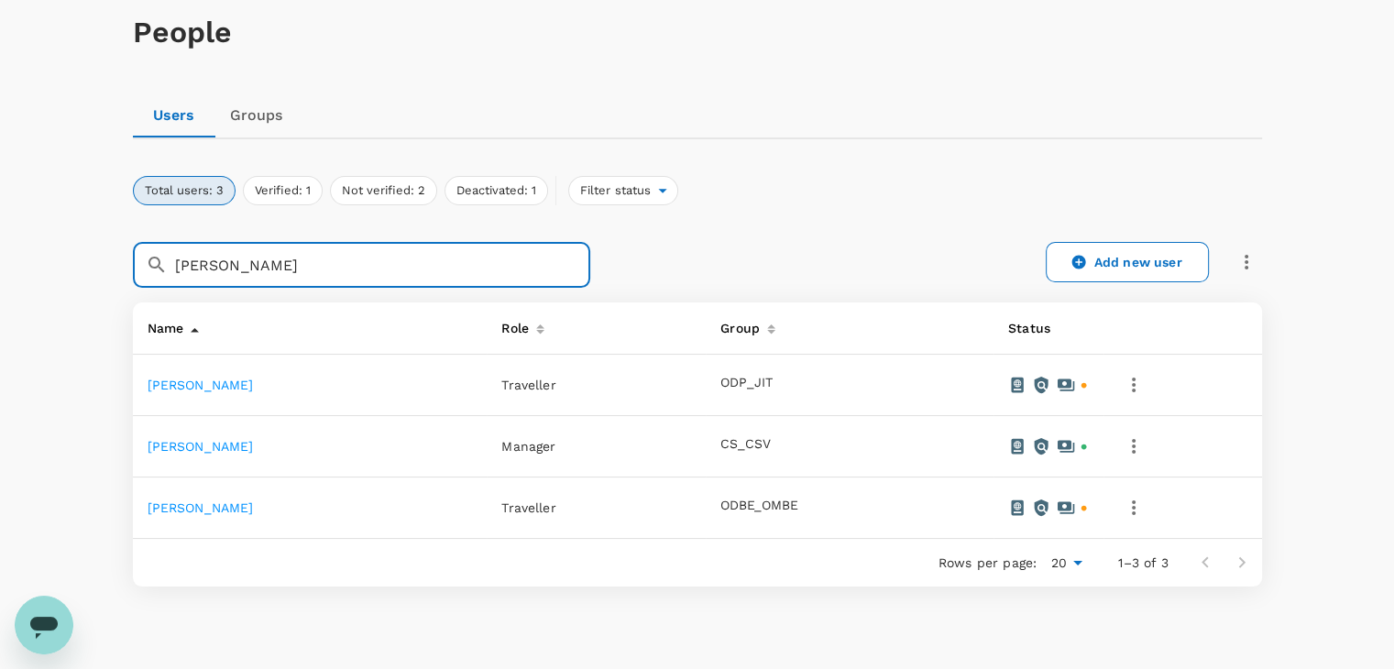
type input "[PERSON_NAME]"
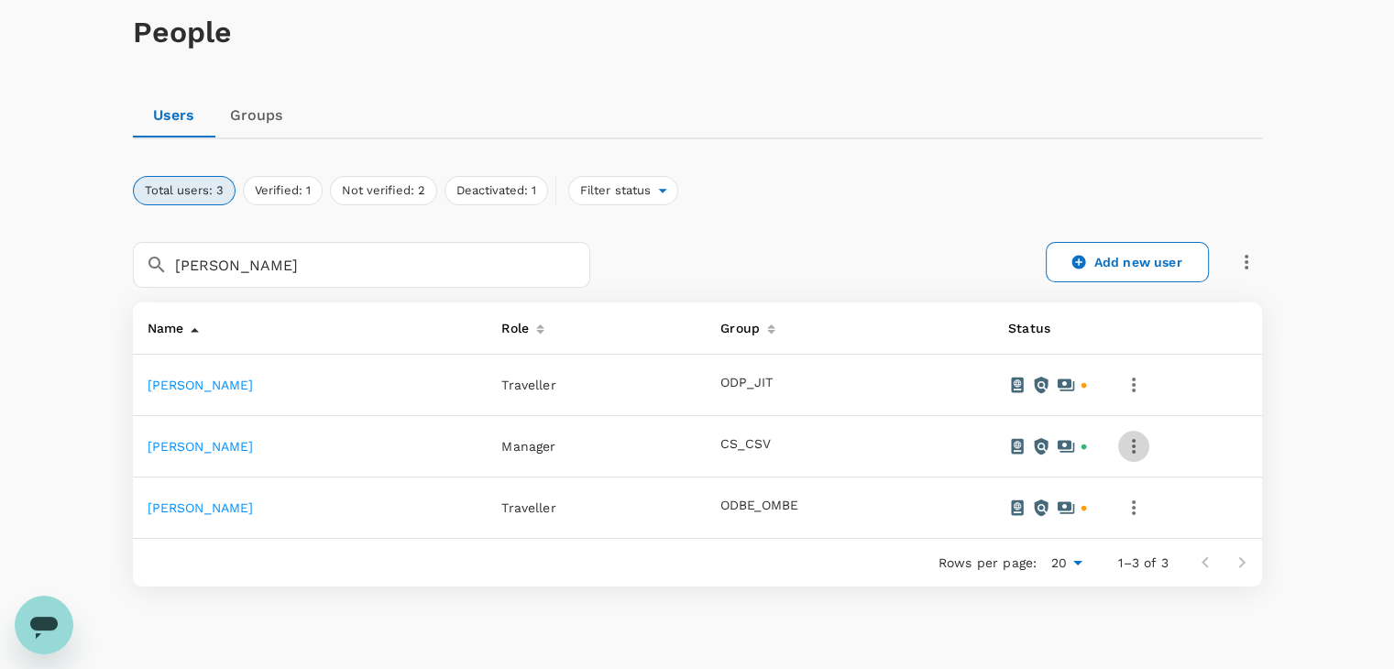
click at [1144, 446] on icon "button" at bounding box center [1133, 446] width 22 height 22
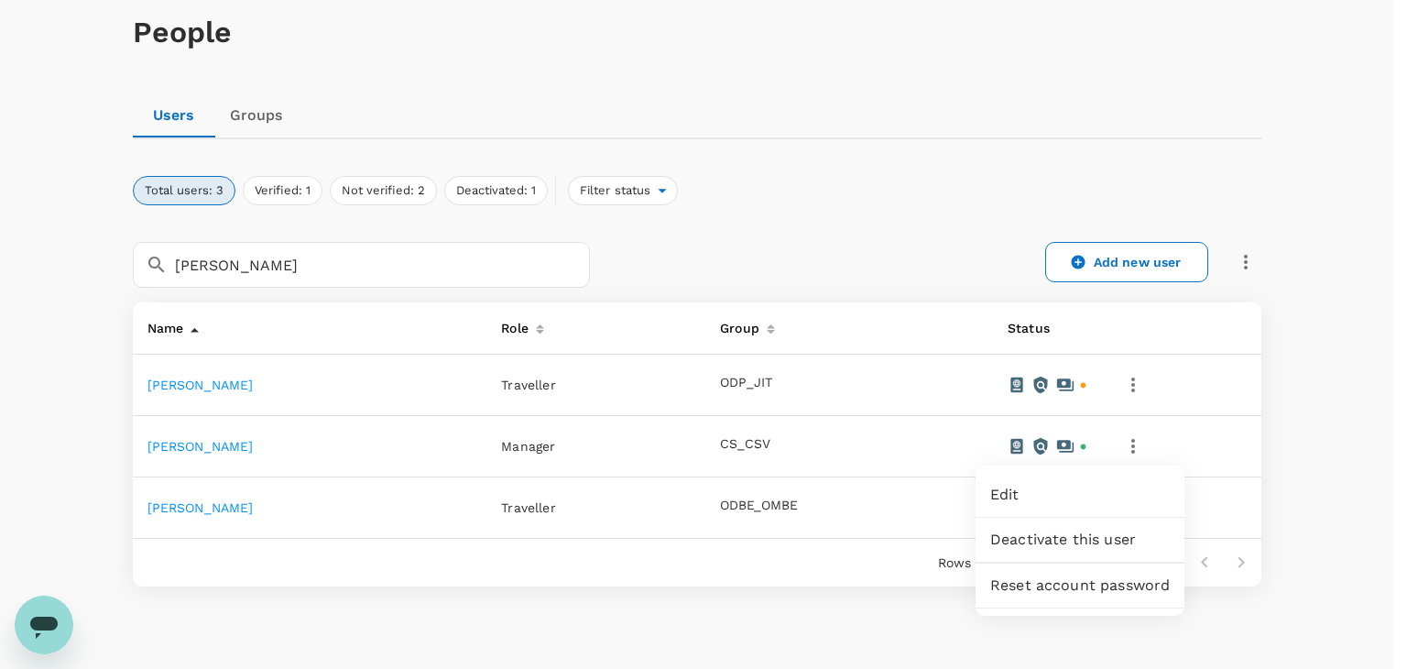
click at [312, 448] on div at bounding box center [703, 334] width 1407 height 669
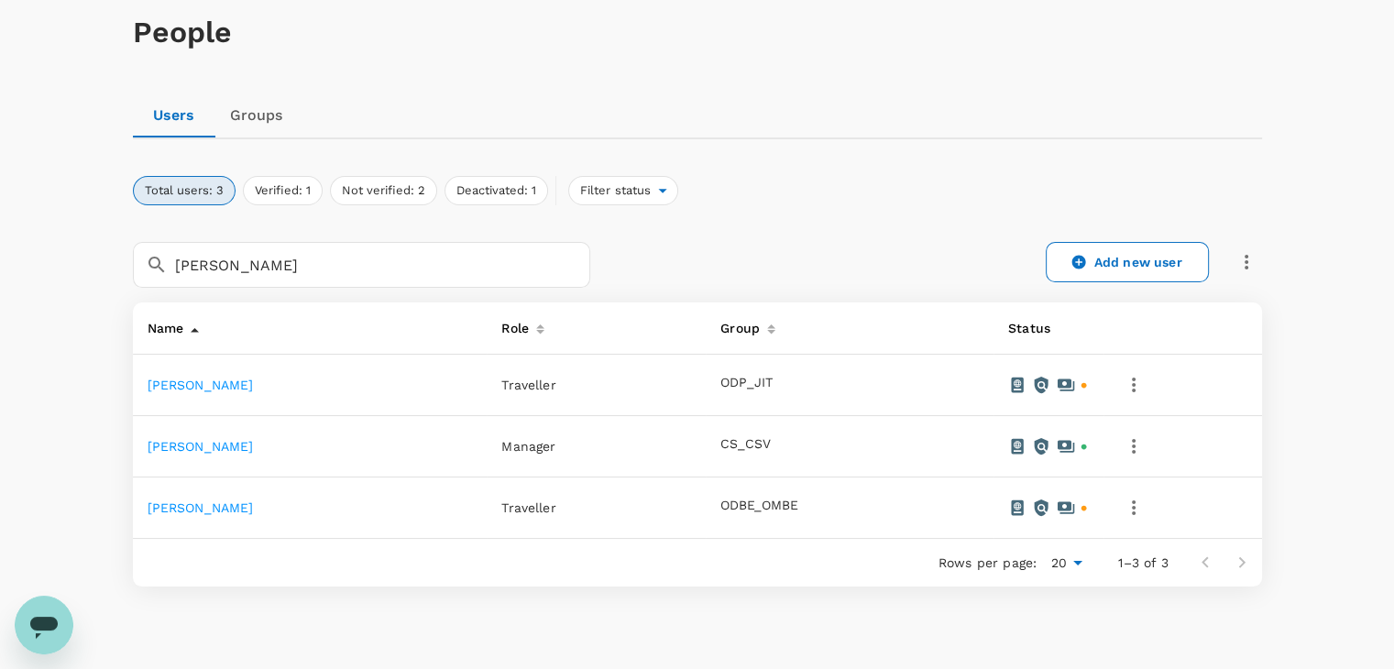
click at [254, 444] on link "[PERSON_NAME]" at bounding box center [201, 446] width 106 height 15
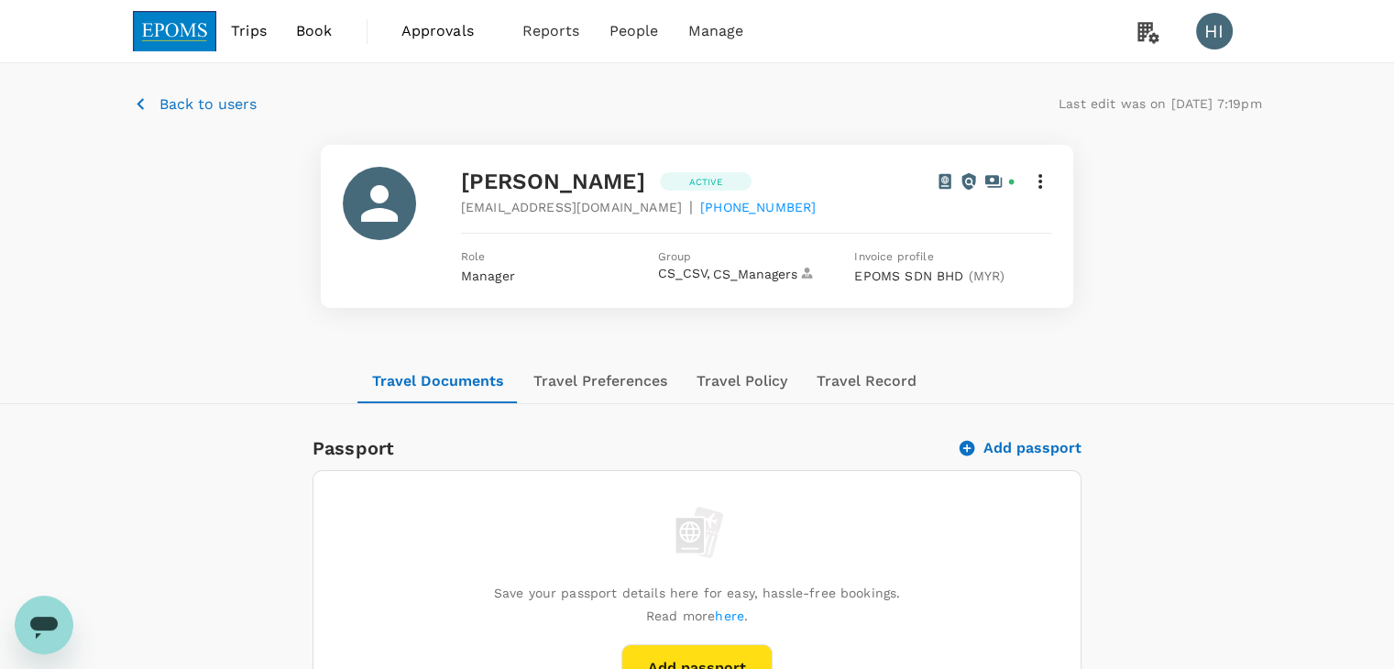
click at [143, 101] on icon "button" at bounding box center [140, 104] width 23 height 23
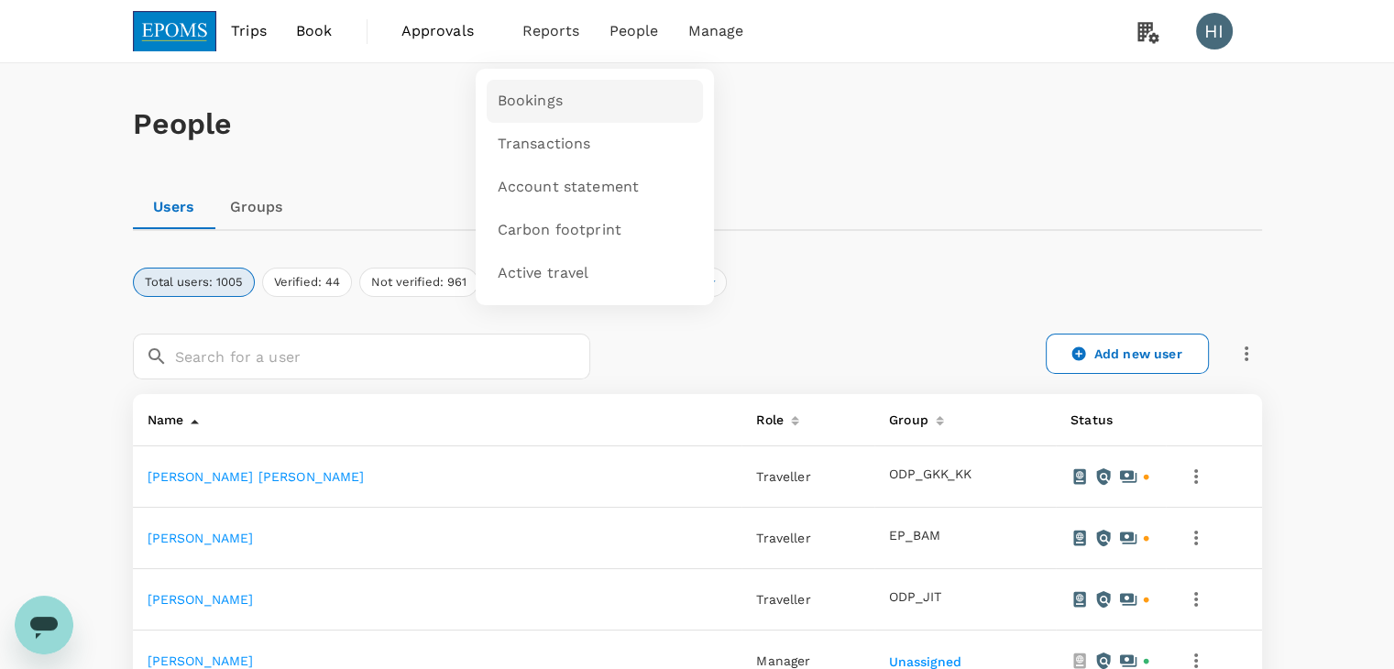
click at [535, 92] on span "Bookings" at bounding box center [530, 101] width 65 height 21
